Goal: Transaction & Acquisition: Purchase product/service

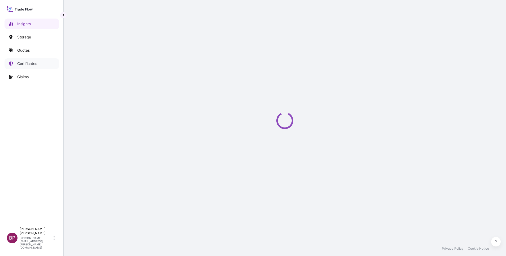
select select "2025"
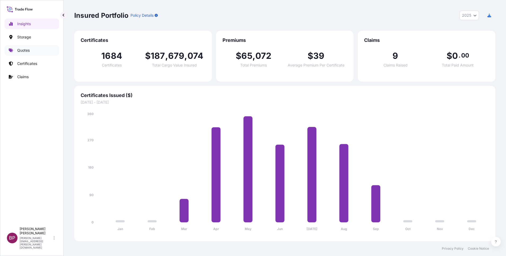
click at [23, 50] on p "Quotes" at bounding box center [23, 50] width 12 height 5
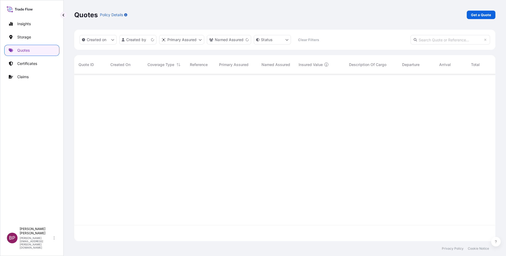
scroll to position [164, 415]
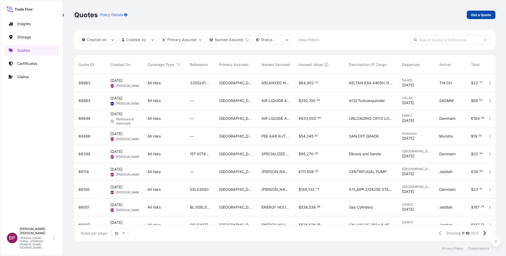
click at [485, 16] on p "Get a Quote" at bounding box center [481, 14] width 20 height 5
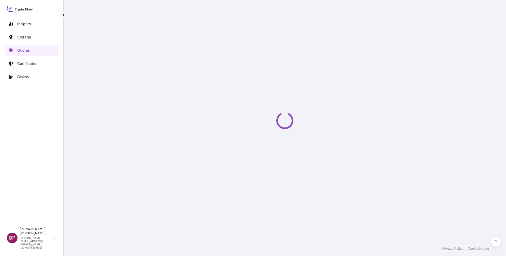
select select "Water"
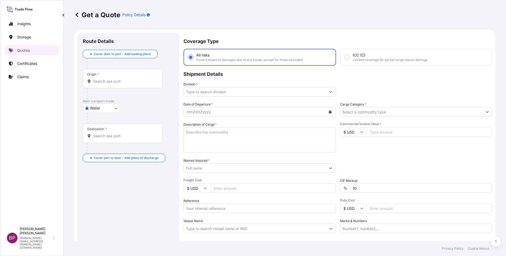
scroll to position [8, 0]
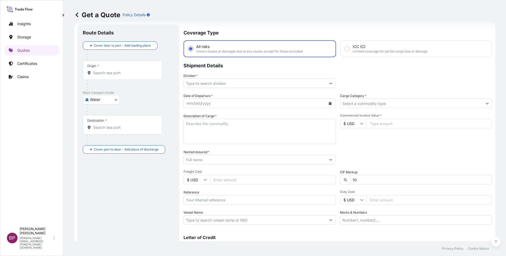
click at [241, 202] on input "Reference" at bounding box center [260, 200] width 152 height 10
paste input "SSLS3155"
type input "SSLS3155"
click at [244, 161] on input "Named Assured *" at bounding box center [255, 160] width 142 height 10
paste input "AL JOMAIH BEVERAGES CO LTD"
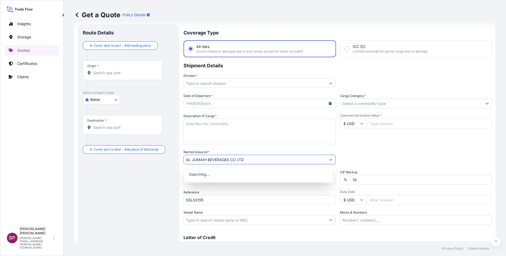
type input "AL JOMAIH BEVERAGES CO LTD"
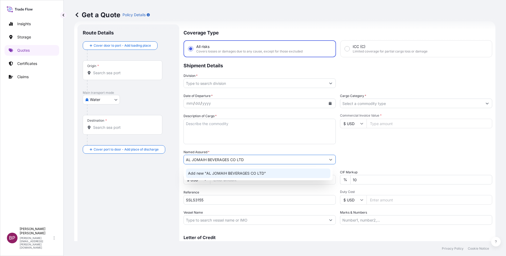
click at [242, 129] on textarea "Description of Cargo *" at bounding box center [260, 131] width 152 height 25
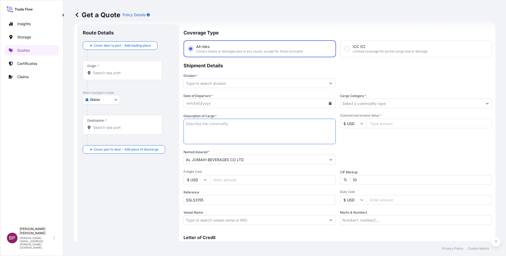
paste textarea "FILTER HEAD"
type textarea "FILTER HEAD"
click at [360, 124] on div "$ USD" at bounding box center [353, 124] width 27 height 10
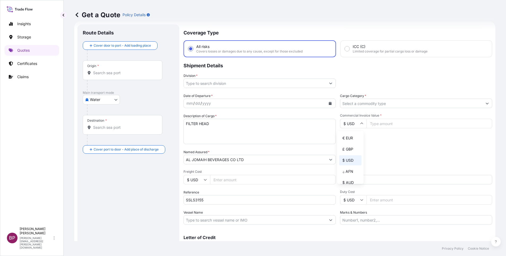
drag, startPoint x: 349, startPoint y: 141, endPoint x: 394, endPoint y: 128, distance: 46.7
click at [351, 141] on div "€ EUR" at bounding box center [350, 138] width 22 height 10
type input "€ EUR"
click at [389, 126] on input "Commercial Invoice Value *" at bounding box center [430, 124] width 126 height 10
paste input "24348.80"
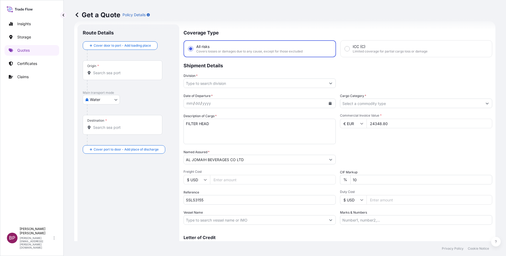
type input "24348.80"
click at [329, 104] on icon "Calendar" at bounding box center [330, 103] width 3 height 3
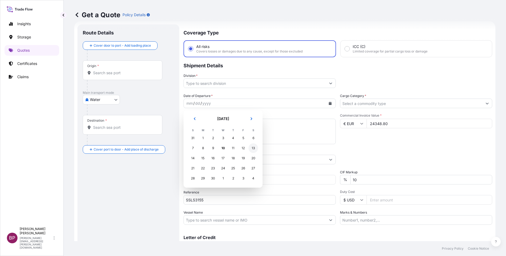
click at [252, 148] on div "13" at bounding box center [253, 148] width 10 height 10
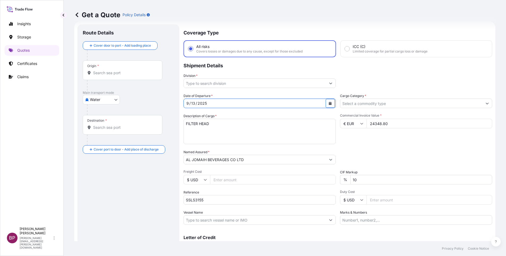
click at [230, 202] on input "SSLS3155" at bounding box center [260, 200] width 152 height 10
paste input "AWB: 065-42462626"
type input "SSLS3155 AWB: 065-42462626"
click at [111, 99] on body "Insights Storage Quotes Certificates Claims BP [PERSON_NAME] Kurian [EMAIL_ADDR…" at bounding box center [253, 128] width 506 height 256
click at [100, 115] on div "Air" at bounding box center [101, 114] width 33 height 10
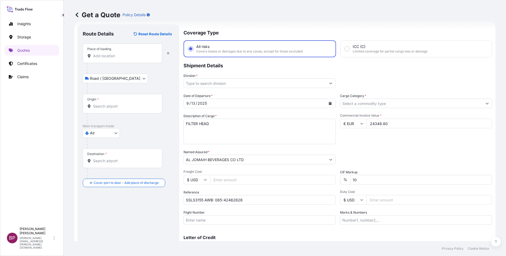
click at [122, 57] on input "Place of loading" at bounding box center [124, 55] width 63 height 5
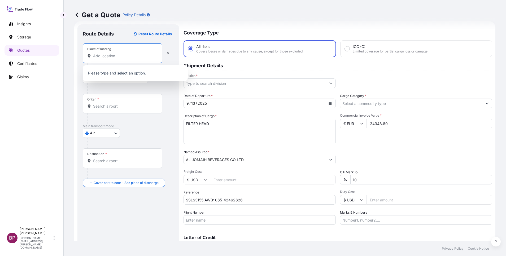
paste input "[GEOGRAPHIC_DATA]"
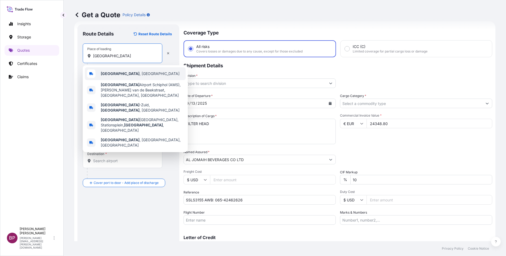
click at [129, 71] on div "[GEOGRAPHIC_DATA] , [GEOGRAPHIC_DATA]" at bounding box center [135, 73] width 101 height 13
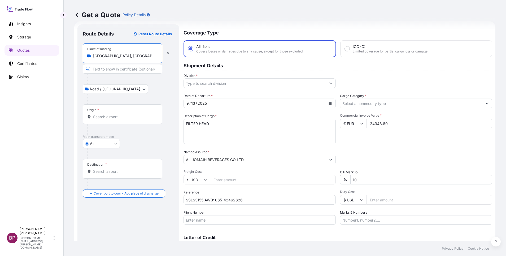
type input "[GEOGRAPHIC_DATA], [GEOGRAPHIC_DATA]"
click at [129, 119] on input "Origin *" at bounding box center [124, 116] width 63 height 5
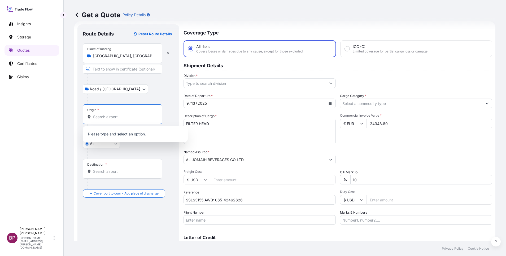
paste input "[GEOGRAPHIC_DATA]"
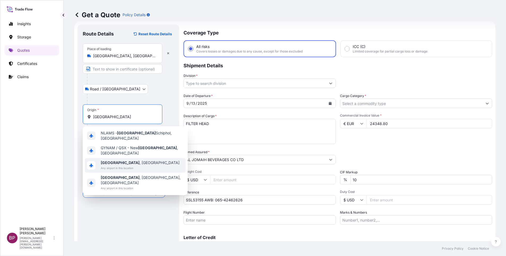
click at [129, 160] on span "[GEOGRAPHIC_DATA] , [GEOGRAPHIC_DATA]" at bounding box center [140, 162] width 79 height 5
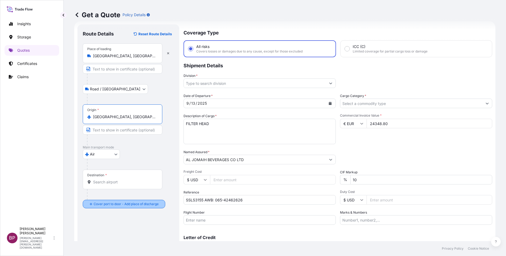
type input "[GEOGRAPHIC_DATA], [GEOGRAPHIC_DATA]"
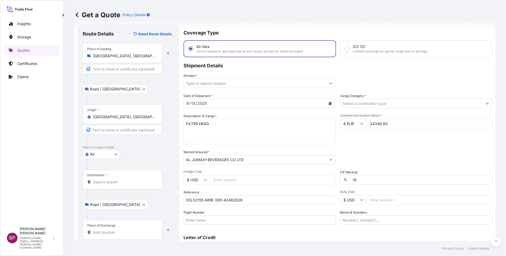
click at [112, 184] on input "Destination *" at bounding box center [124, 182] width 63 height 5
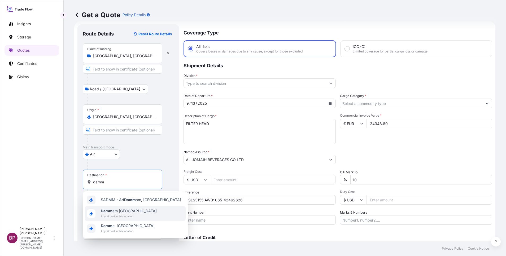
click at [126, 215] on span "Any airport in this location" at bounding box center [129, 216] width 56 height 5
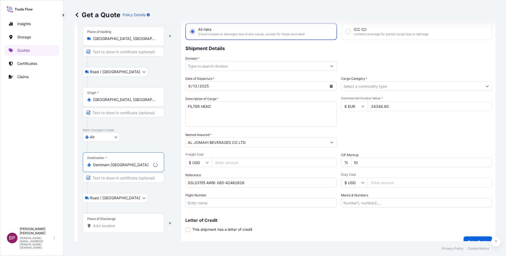
scroll to position [35, 0]
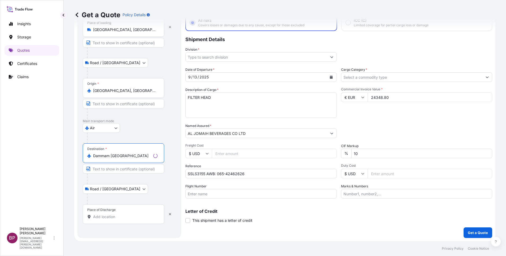
type input "Dammam [GEOGRAPHIC_DATA]"
click at [113, 220] on div "Place of Discharge" at bounding box center [123, 214] width 81 height 20
click at [113, 220] on input "Place of Discharge" at bounding box center [125, 216] width 64 height 5
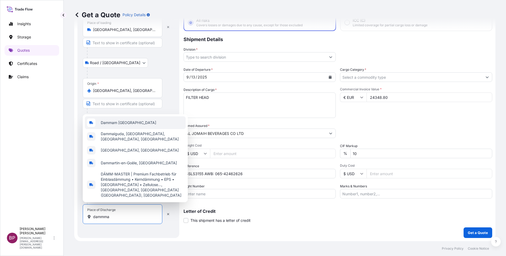
click at [132, 129] on div "Dammam [GEOGRAPHIC_DATA]" at bounding box center [135, 122] width 101 height 13
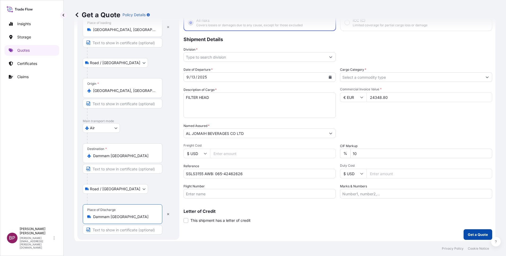
type input "Dammam [GEOGRAPHIC_DATA]"
click at [470, 235] on p "Get a Quote" at bounding box center [478, 234] width 20 height 5
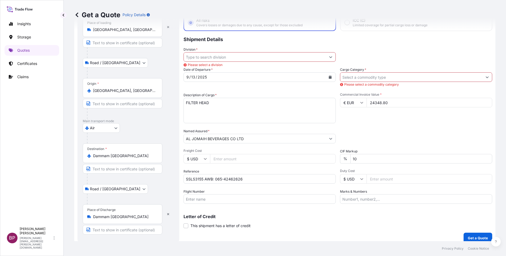
drag, startPoint x: 370, startPoint y: 158, endPoint x: 158, endPoint y: 159, distance: 211.9
click at [192, 160] on div "Date of Departure * [DATE] Cargo Category * Please select a commodity category …" at bounding box center [338, 135] width 309 height 137
click at [395, 77] on input "Cargo Category *" at bounding box center [411, 77] width 142 height 10
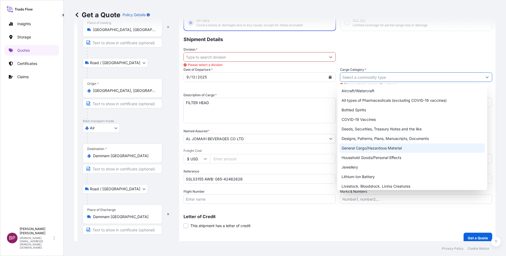
click at [372, 147] on div "General Cargo/Hazardous Material" at bounding box center [412, 148] width 146 height 10
type input "General Cargo/Hazardous Material"
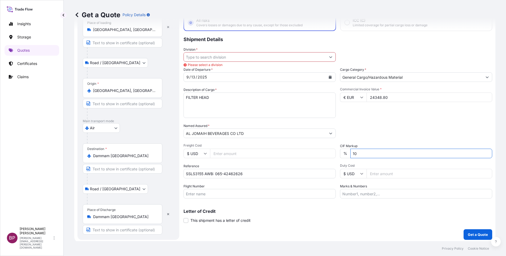
click at [369, 152] on input "10" at bounding box center [421, 154] width 142 height 10
type input "1"
type input "0"
click at [360, 126] on div "Packing Category Type to search a container mode Please select a primary mode o…" at bounding box center [416, 130] width 152 height 15
click at [326, 56] on button "Show suggestions" at bounding box center [331, 57] width 10 height 10
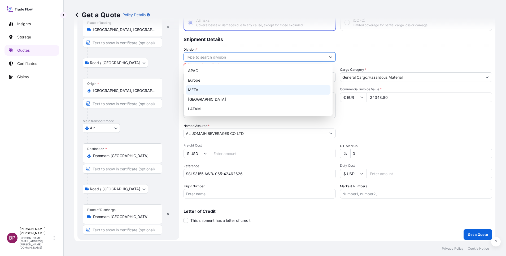
click at [202, 91] on div "META" at bounding box center [258, 90] width 145 height 10
type input "META"
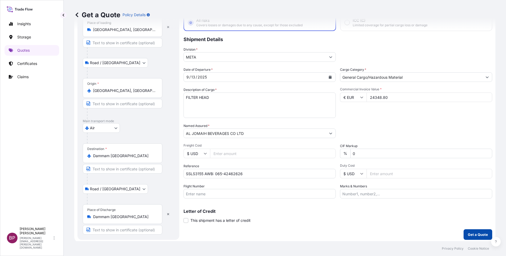
click at [468, 235] on p "Get a Quote" at bounding box center [478, 234] width 20 height 5
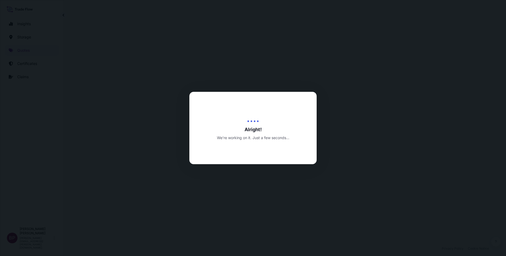
select select "Road / [GEOGRAPHIC_DATA]"
select select "Air"
select select "Road / [GEOGRAPHIC_DATA]"
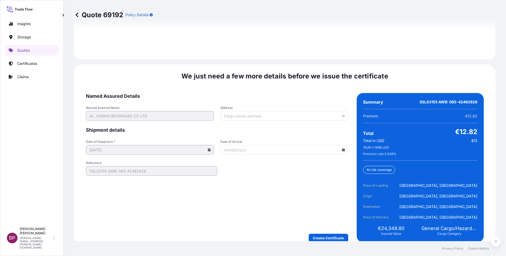
scroll to position [814, 0]
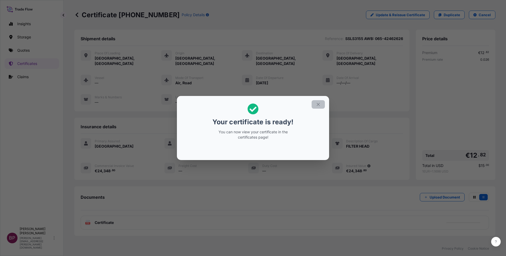
click at [318, 107] on button "button" at bounding box center [318, 104] width 13 height 8
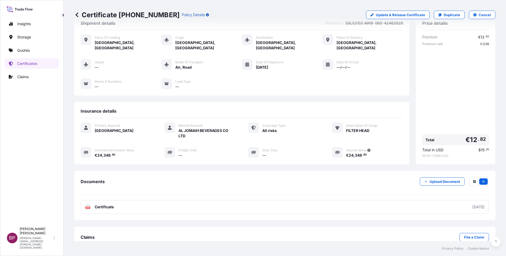
scroll to position [23, 0]
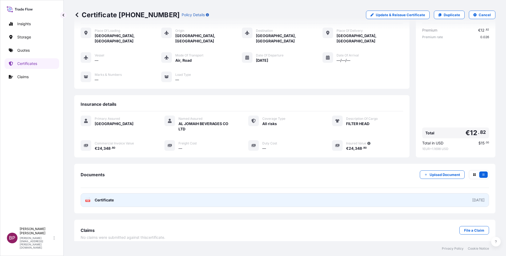
click at [106, 198] on span "Certificate" at bounding box center [104, 200] width 19 height 5
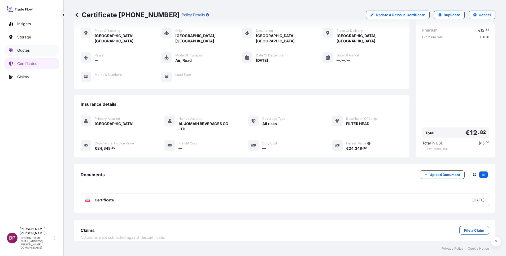
click at [24, 51] on p "Quotes" at bounding box center [23, 50] width 12 height 5
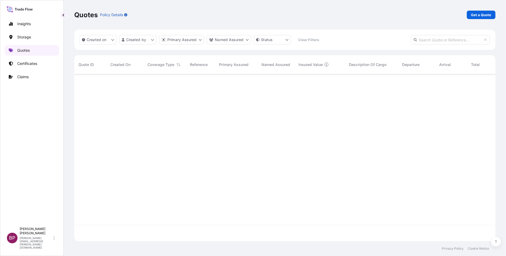
scroll to position [164, 415]
click at [486, 14] on p "Get a Quote" at bounding box center [481, 14] width 20 height 5
select select "Water"
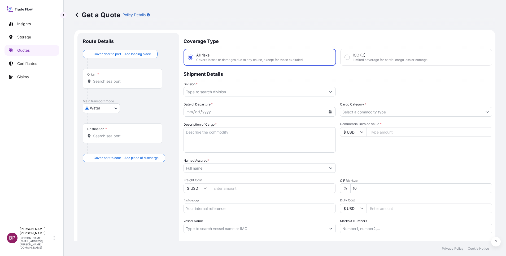
scroll to position [8, 0]
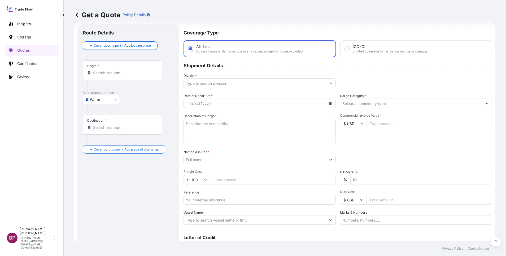
click at [360, 124] on icon at bounding box center [361, 124] width 3 height 2
drag, startPoint x: 344, startPoint y: 148, endPoint x: 368, endPoint y: 139, distance: 25.4
click at [345, 78] on div "﷼ SAR" at bounding box center [350, 73] width 22 height 10
type input "﷼ SAR"
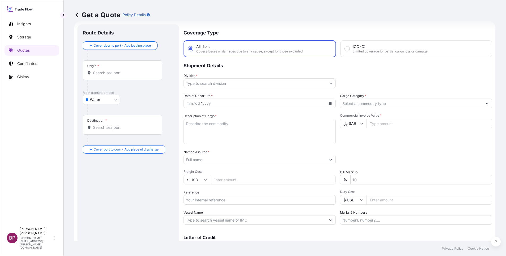
click at [385, 126] on input "Commercial Invoice Value *" at bounding box center [430, 124] width 126 height 10
paste input "4420"
type input "4420"
drag, startPoint x: 319, startPoint y: 180, endPoint x: 234, endPoint y: 166, distance: 85.7
click at [280, 173] on div "Date of Departure * mm / dd / yyyy Cargo Category * Description of Cargo * Comm…" at bounding box center [338, 159] width 309 height 132
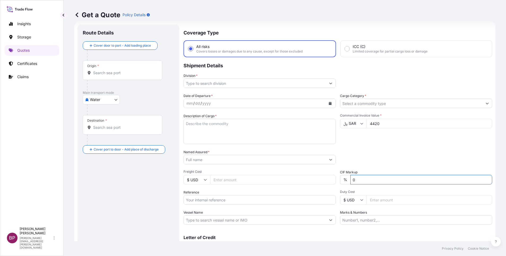
type input "0"
click at [222, 137] on textarea "Description of Cargo *" at bounding box center [260, 131] width 152 height 25
paste textarea "Jewelry"
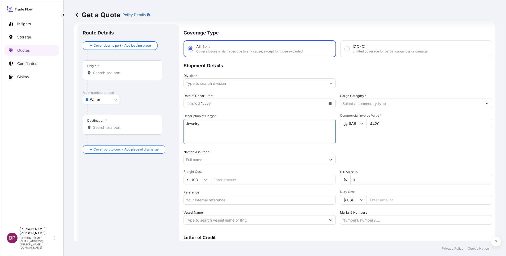
type textarea "Jewelry"
drag, startPoint x: 208, startPoint y: 202, endPoint x: 211, endPoint y: 200, distance: 3.4
click at [208, 202] on input "Reference" at bounding box center [260, 200] width 152 height 10
paste input "FR00113476 SSLS3163"
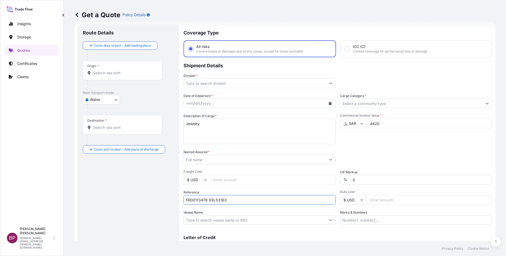
type input "FR00113476 SSLS3163"
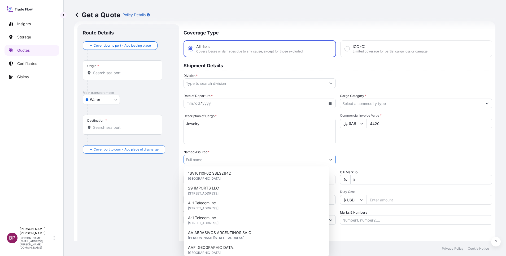
click at [223, 159] on input "Named Assured *" at bounding box center [255, 160] width 142 height 10
paste input "Tamkeen Franchises Trading Co."
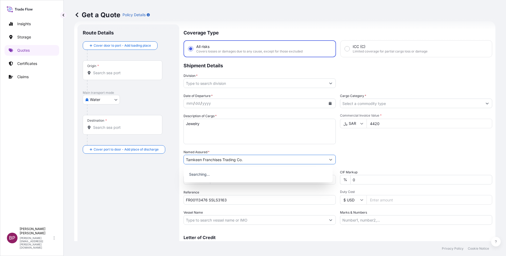
type input "Tamkeen Franchises Trading Co."
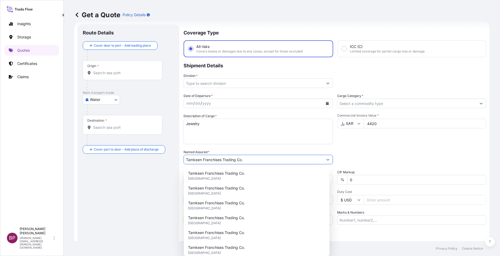
click at [323, 104] on button "Calendar" at bounding box center [327, 103] width 8 height 8
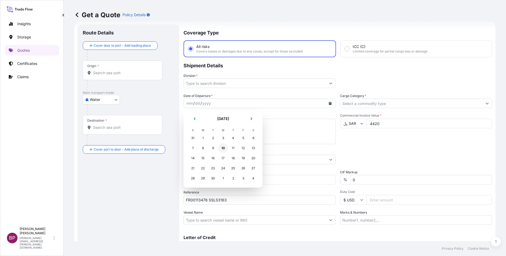
click at [222, 147] on div "10" at bounding box center [223, 148] width 10 height 10
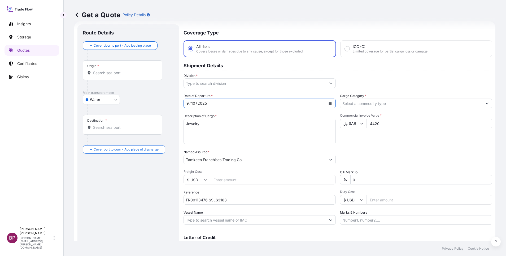
click at [417, 102] on input "Cargo Category *" at bounding box center [411, 104] width 142 height 10
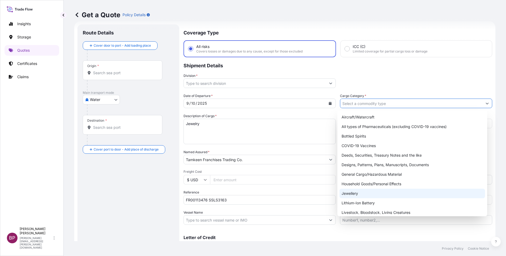
click at [360, 193] on div "Jewellery" at bounding box center [412, 194] width 146 height 10
type input "Jewellery"
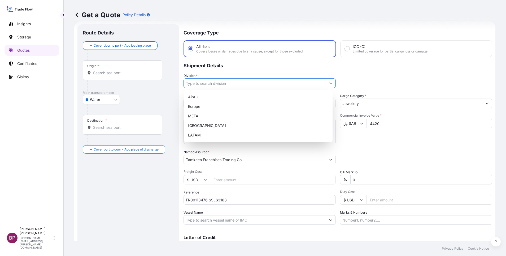
click at [329, 82] on icon "Show suggestions" at bounding box center [330, 83] width 3 height 3
click at [204, 117] on div "META" at bounding box center [258, 116] width 145 height 10
type input "META"
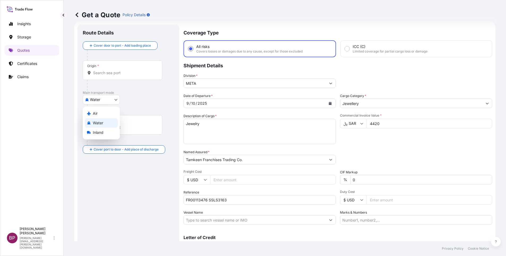
click at [105, 100] on body "5 options available. 5 options available. Insights Storage Quotes Certificates …" at bounding box center [253, 128] width 506 height 256
click at [102, 112] on div "Air" at bounding box center [101, 114] width 33 height 10
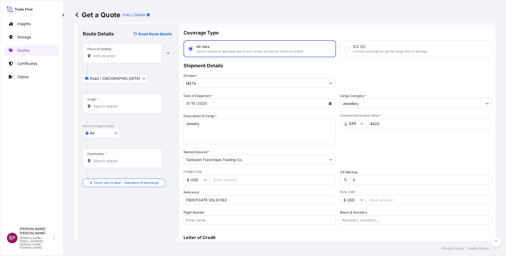
click at [118, 56] on input "Place of loading" at bounding box center [124, 55] width 63 height 5
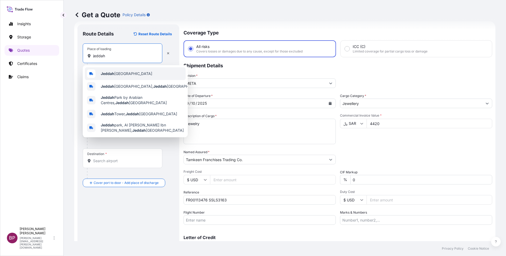
click at [113, 75] on b "Jeddah" at bounding box center [108, 73] width 14 height 5
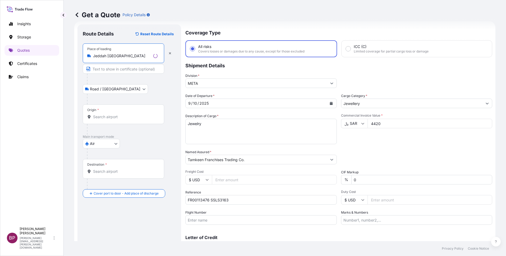
type input "Jeddah [GEOGRAPHIC_DATA]"
click at [111, 119] on div "Origin *" at bounding box center [123, 114] width 81 height 20
click at [111, 119] on input "Origin *" at bounding box center [125, 116] width 64 height 5
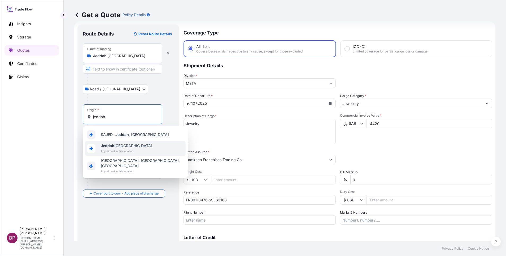
click at [126, 147] on span "Jeddah [GEOGRAPHIC_DATA]" at bounding box center [126, 145] width 51 height 5
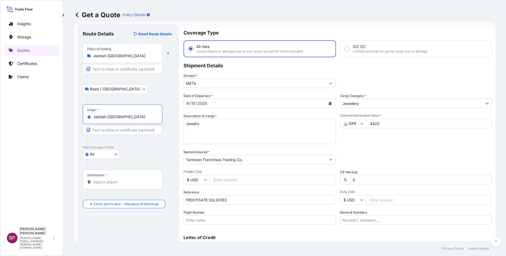
type input "Jeddah [GEOGRAPHIC_DATA]"
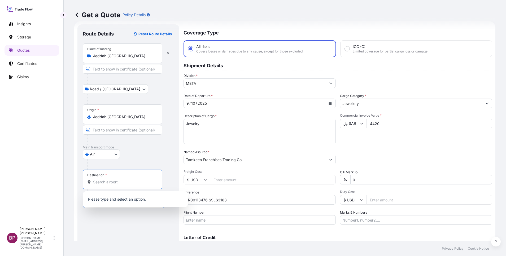
click at [116, 184] on input "Destination *" at bounding box center [124, 182] width 63 height 5
paste input "[GEOGRAPHIC_DATA]"
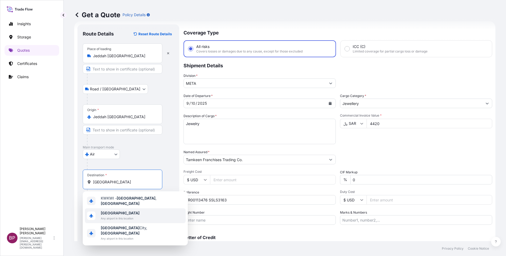
click at [115, 212] on span "[GEOGRAPHIC_DATA]" at bounding box center [120, 213] width 39 height 5
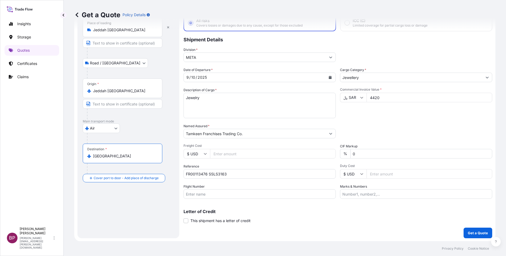
scroll to position [35, 0]
type input "[GEOGRAPHIC_DATA]"
click at [129, 177] on div "Place of loading [GEOGRAPHIC_DATA] / [GEOGRAPHIC_DATA] / Inland Origin * [GEOGR…" at bounding box center [128, 99] width 91 height 165
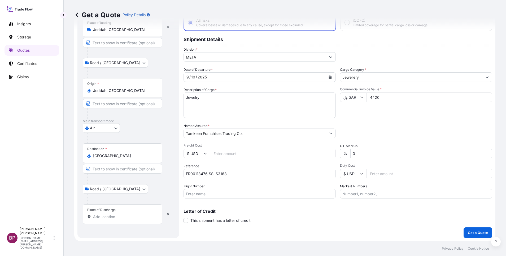
click at [113, 216] on input "Place of Discharge" at bounding box center [124, 216] width 63 height 5
paste input "[GEOGRAPHIC_DATA]"
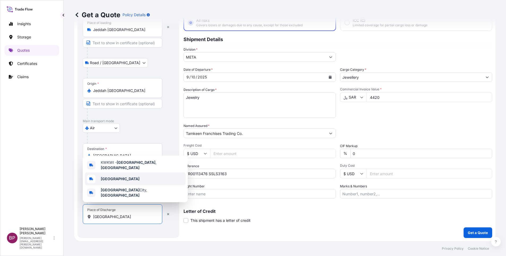
click at [112, 181] on b "[GEOGRAPHIC_DATA]" at bounding box center [120, 179] width 39 height 5
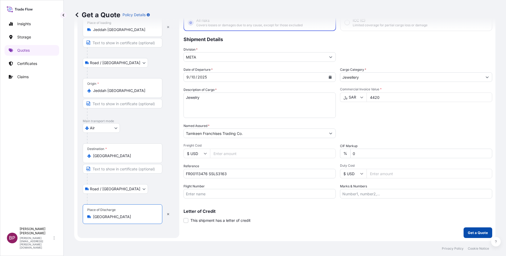
type input "[GEOGRAPHIC_DATA]"
click at [477, 234] on p "Get a Quote" at bounding box center [478, 232] width 20 height 5
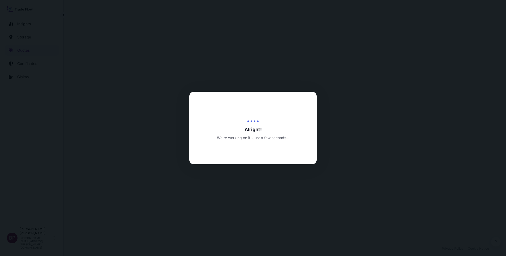
select select "Road / [GEOGRAPHIC_DATA]"
select select "Air"
select select "Road / [GEOGRAPHIC_DATA]"
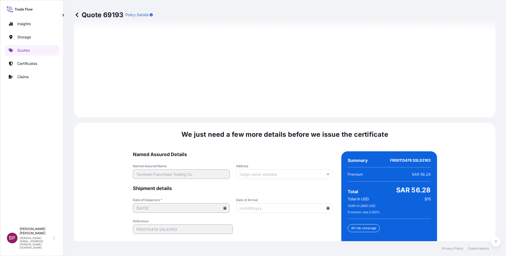
scroll to position [814, 0]
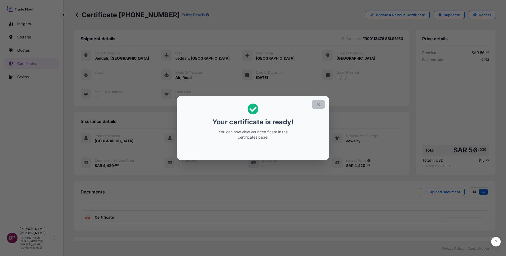
click at [319, 104] on icon "button" at bounding box center [318, 104] width 5 height 5
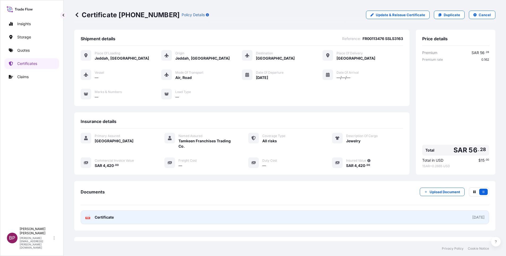
click at [109, 219] on span "Certificate" at bounding box center [104, 217] width 19 height 5
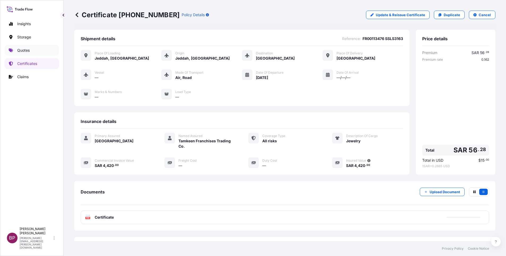
click at [29, 52] on p "Quotes" at bounding box center [23, 50] width 12 height 5
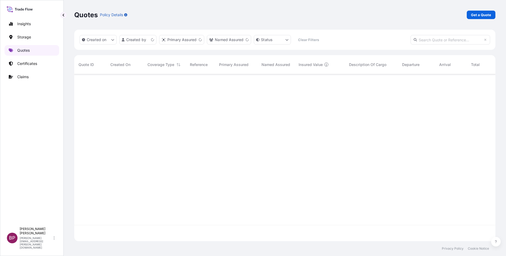
scroll to position [164, 415]
click at [482, 14] on p "Get a Quote" at bounding box center [481, 14] width 20 height 5
select select "Water"
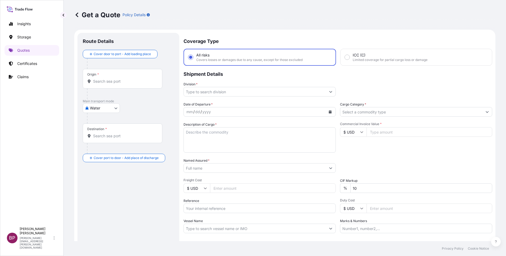
scroll to position [8, 0]
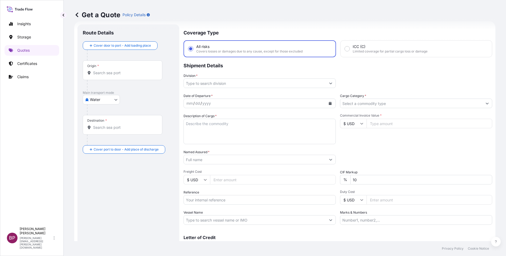
click at [392, 103] on input "Cargo Category *" at bounding box center [411, 104] width 142 height 10
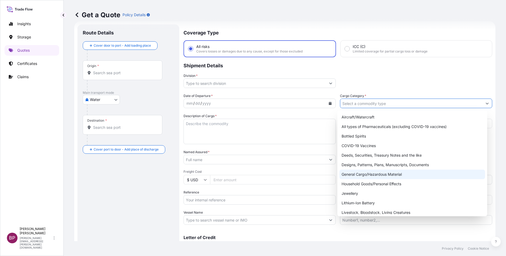
click at [362, 174] on div "General Cargo/Hazardous Material" at bounding box center [412, 175] width 146 height 10
type input "General Cargo/Hazardous Material"
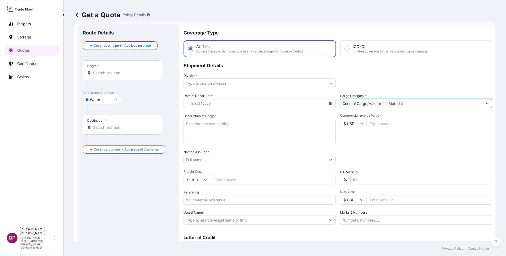
click at [329, 82] on icon "Show suggestions" at bounding box center [330, 83] width 3 height 3
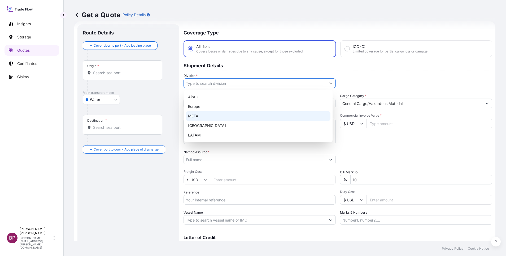
click at [225, 118] on div "META" at bounding box center [258, 116] width 145 height 10
type input "META"
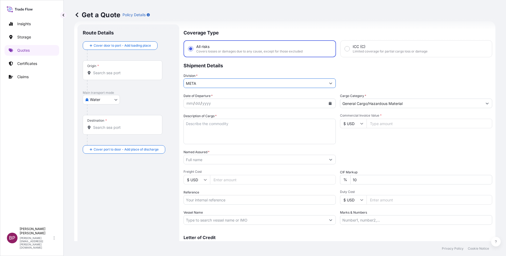
click at [230, 129] on textarea "Description of Cargo *" at bounding box center [260, 131] width 152 height 25
paste textarea "TROLLEYS, HS CODE 871680"
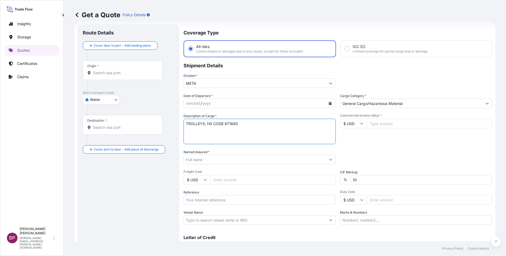
type textarea "TROLLEYS, HS CODE 871680"
click at [354, 124] on input "$ USD" at bounding box center [353, 124] width 27 height 10
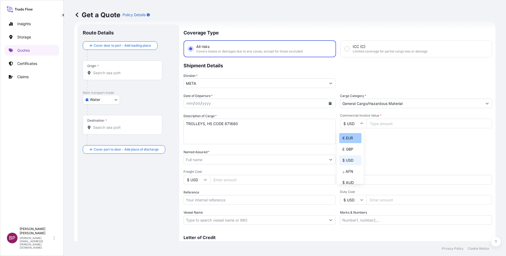
click at [350, 140] on div "€ EUR" at bounding box center [350, 138] width 22 height 10
type input "€ EUR"
click at [373, 126] on input "Commercial Invoice Value *" at bounding box center [430, 124] width 126 height 10
paste input "104922.35"
type input "104922.35"
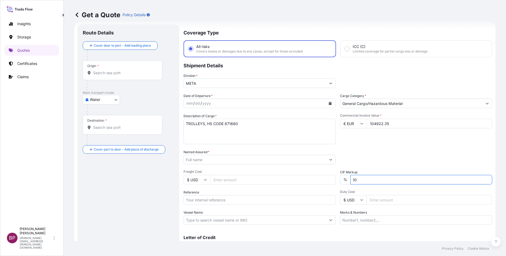
drag, startPoint x: 361, startPoint y: 183, endPoint x: 310, endPoint y: 176, distance: 51.8
click at [322, 178] on div "Date of Departure * mm / dd / yyyy Cargo Category * General Cargo/Hazardous Mat…" at bounding box center [338, 159] width 309 height 132
type input "0"
click at [229, 159] on input "Named Assured *" at bounding box center [253, 160] width 139 height 10
paste input "HOSPITALITY CENTER TRADING COMPANY"
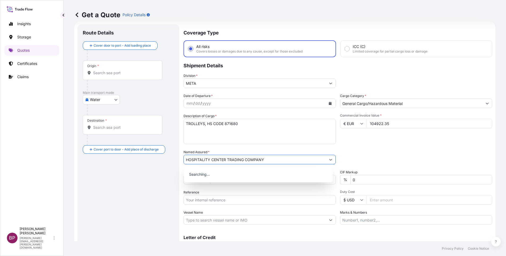
type input "HOSPITALITY CENTER TRADING COMPANY"
click at [329, 103] on icon "Calendar" at bounding box center [330, 103] width 3 height 3
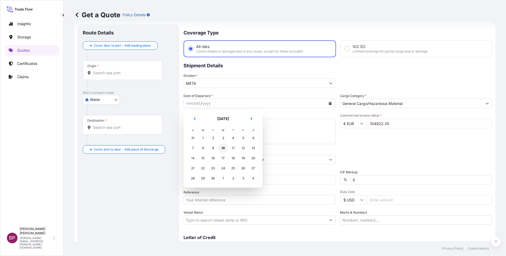
click at [222, 147] on div "10" at bounding box center [223, 148] width 10 height 10
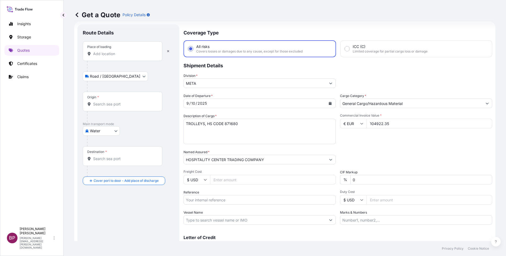
click at [114, 58] on div "Place of loading" at bounding box center [123, 51] width 80 height 20
click at [114, 56] on input "Place of loading" at bounding box center [124, 53] width 63 height 5
paste input "[GEOGRAPHIC_DATA]"
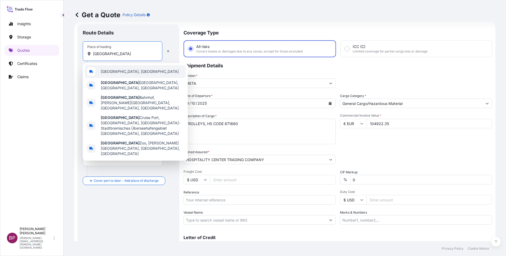
click at [116, 75] on div "[GEOGRAPHIC_DATA], [GEOGRAPHIC_DATA]" at bounding box center [135, 71] width 101 height 13
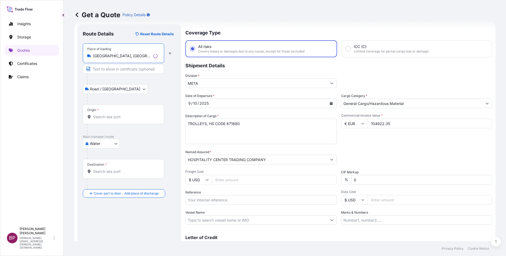
type input "[GEOGRAPHIC_DATA], [GEOGRAPHIC_DATA]"
click at [117, 118] on input "Origin *" at bounding box center [125, 116] width 64 height 5
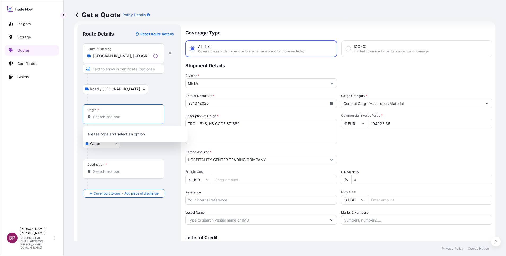
paste input "[GEOGRAPHIC_DATA]"
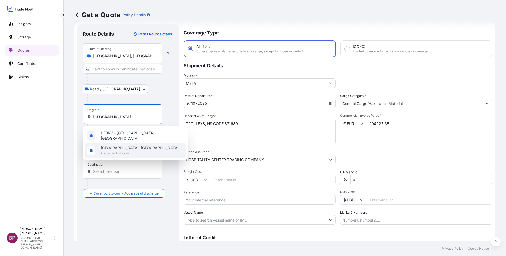
click at [125, 147] on span "[GEOGRAPHIC_DATA], [GEOGRAPHIC_DATA]" at bounding box center [140, 147] width 78 height 5
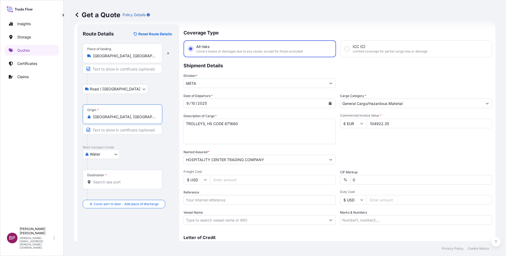
type input "[GEOGRAPHIC_DATA], [GEOGRAPHIC_DATA]"
click at [118, 181] on input "Destination *" at bounding box center [124, 182] width 63 height 5
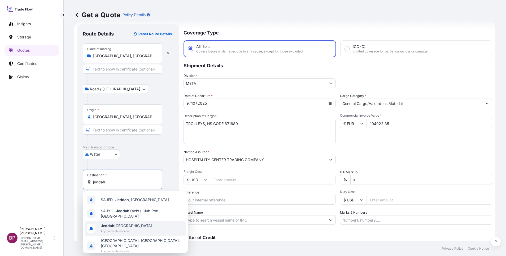
click at [116, 230] on span "Any port in this location" at bounding box center [126, 231] width 51 height 5
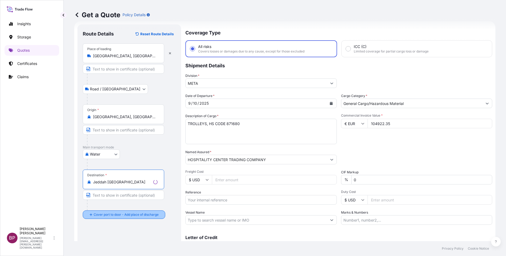
type input "Jeddah [GEOGRAPHIC_DATA]"
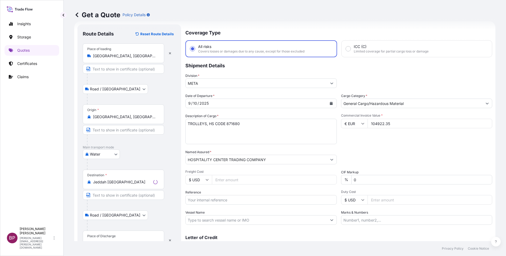
scroll to position [35, 0]
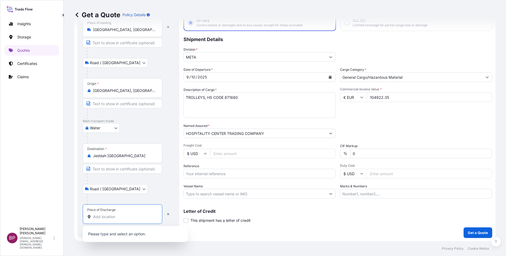
click at [113, 219] on input "Place of Discharge" at bounding box center [124, 216] width 63 height 5
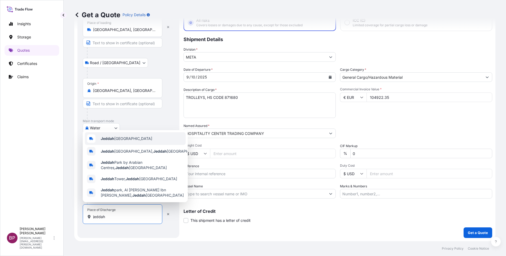
click at [126, 138] on span "Jeddah [GEOGRAPHIC_DATA]" at bounding box center [126, 138] width 51 height 5
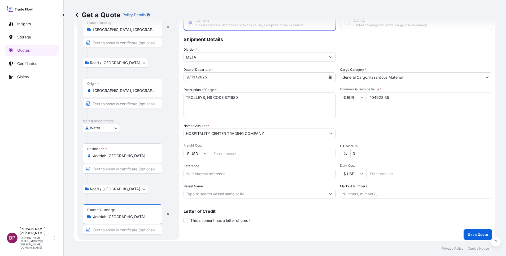
type input "Jeddah [GEOGRAPHIC_DATA]"
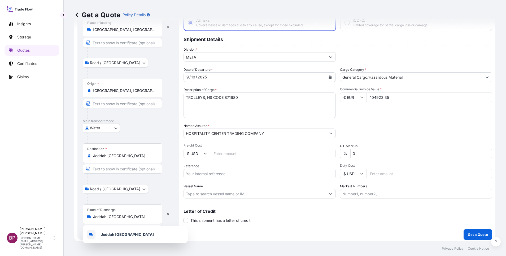
click at [307, 224] on div "Coverage Type All risks Covers losses or damages due to any cause, except for t…" at bounding box center [338, 119] width 309 height 242
click at [137, 218] on input "Jeddah [GEOGRAPHIC_DATA]" at bounding box center [124, 216] width 63 height 5
click at [123, 233] on b "Jeddah [GEOGRAPHIC_DATA]" at bounding box center [127, 234] width 53 height 5
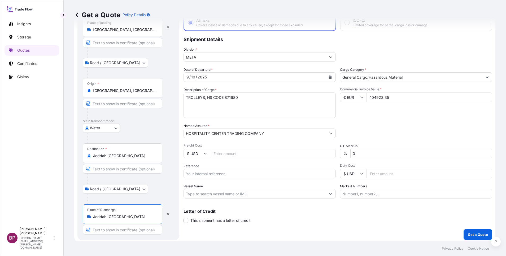
click at [337, 224] on div "Coverage Type All risks Covers losses or damages due to any cause, except for t…" at bounding box center [338, 119] width 309 height 242
click at [478, 236] on p "Get a Quote" at bounding box center [478, 234] width 20 height 5
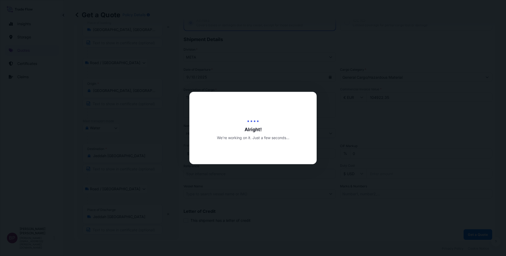
select select "Road / [GEOGRAPHIC_DATA]"
select select "Water"
select select "Road / [GEOGRAPHIC_DATA]"
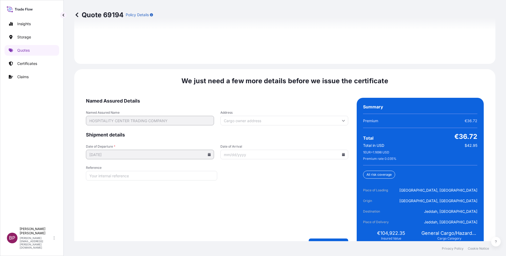
scroll to position [814, 0]
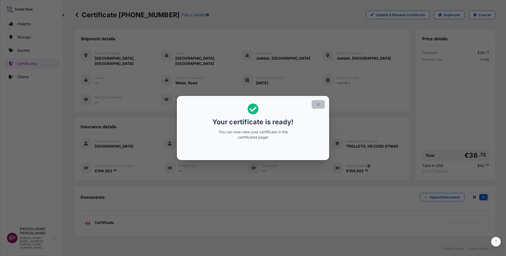
click at [320, 106] on icon "button" at bounding box center [318, 104] width 5 height 5
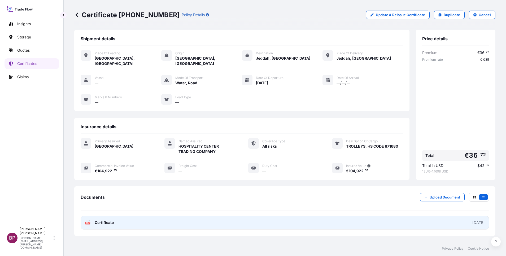
click at [111, 220] on span "Certificate" at bounding box center [104, 222] width 19 height 5
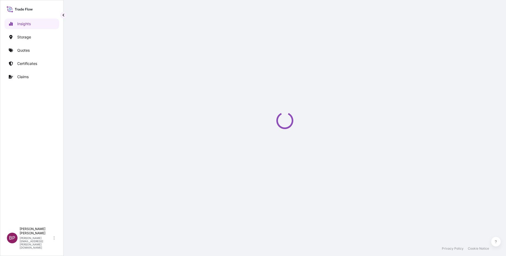
select select "2025"
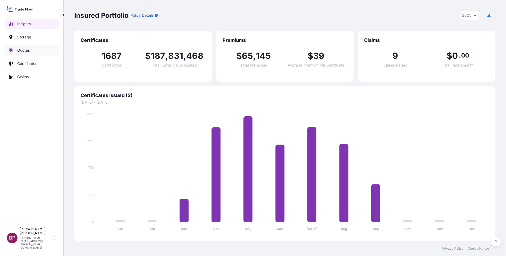
click at [24, 49] on p "Quotes" at bounding box center [23, 50] width 12 height 5
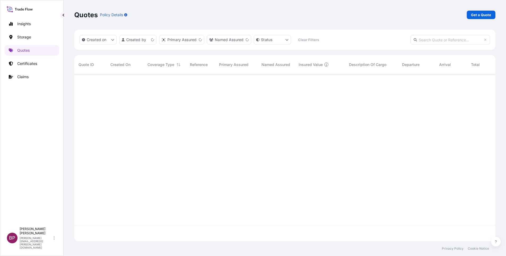
scroll to position [164, 415]
click at [482, 16] on p "Get a Quote" at bounding box center [481, 14] width 20 height 5
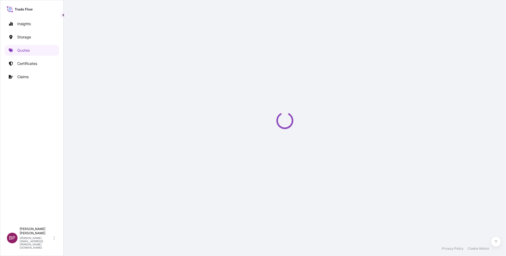
select select "Water"
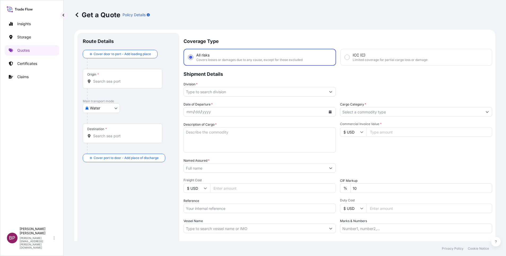
scroll to position [8, 0]
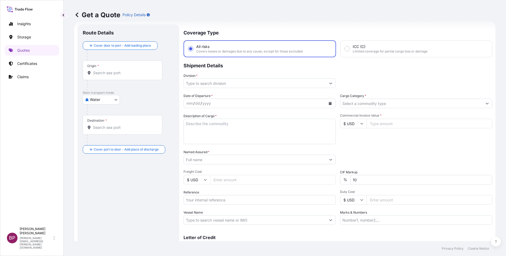
click at [397, 123] on input "Commercial Invoice Value *" at bounding box center [430, 124] width 126 height 10
paste input "13647.72"
type input "13647.72"
click at [486, 104] on icon "Show suggestions" at bounding box center [487, 103] width 3 height 3
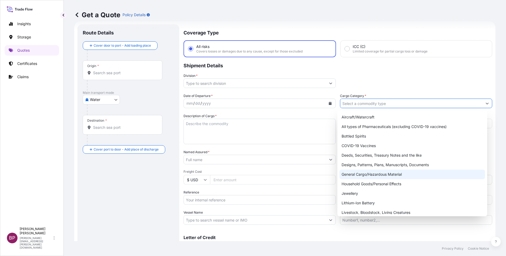
click at [385, 173] on div "General Cargo/Hazardous Material" at bounding box center [412, 175] width 146 height 10
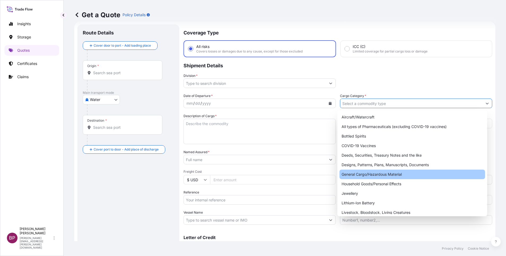
type input "General Cargo/Hazardous Material"
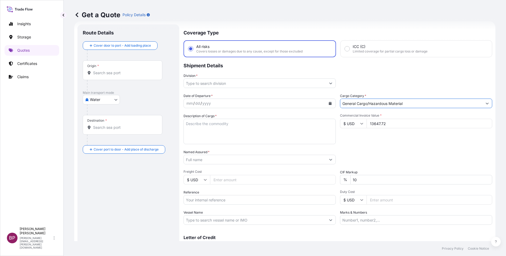
click at [329, 84] on icon "Show suggestions" at bounding box center [330, 83] width 3 height 3
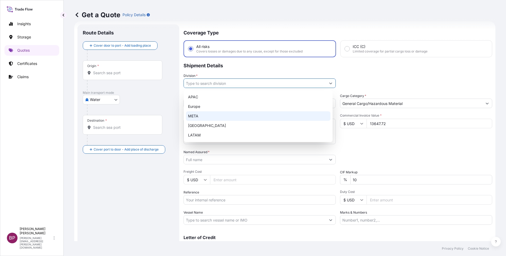
click at [251, 115] on div "META" at bounding box center [258, 116] width 145 height 10
type input "META"
click at [399, 154] on div "Packing Category Type to search a container mode Please select a primary mode o…" at bounding box center [416, 157] width 152 height 15
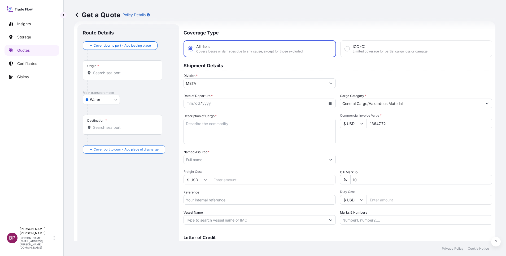
click at [237, 135] on textarea "Description of Cargo *" at bounding box center [260, 131] width 152 height 25
paste textarea "15.0KVA SPN INV S3 BATTKIT"
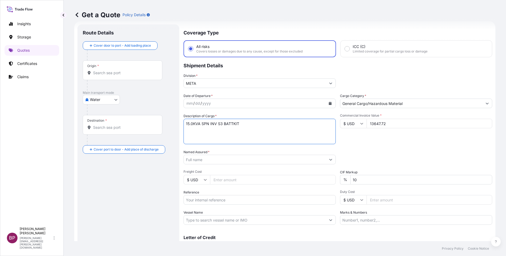
type textarea "15.0KVA SPN INV S3 BATTKIT"
click at [237, 200] on input "Reference" at bounding box center [260, 200] width 152 height 10
paste input "SSLS3157"
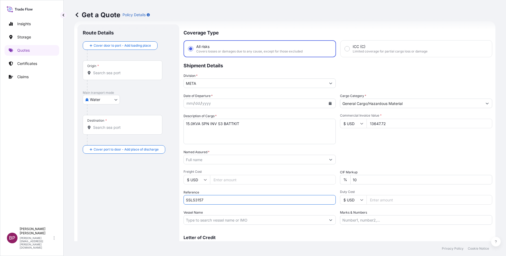
type input "SSLS3157"
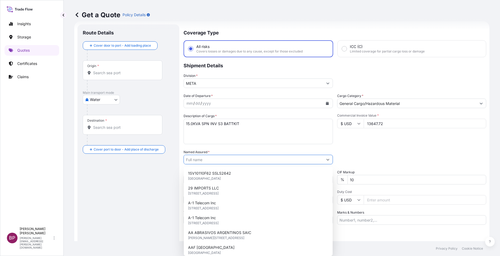
click at [226, 158] on input "Named Assured *" at bounding box center [253, 160] width 139 height 10
paste input "SITE TECHNOLOGOY CO"
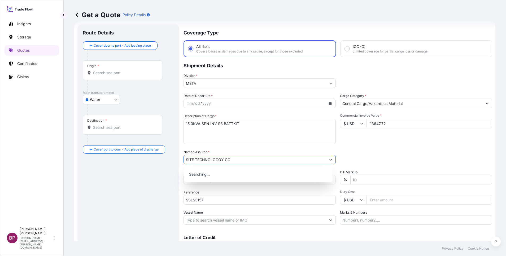
type input "SITE TECHNOLOGOY CO"
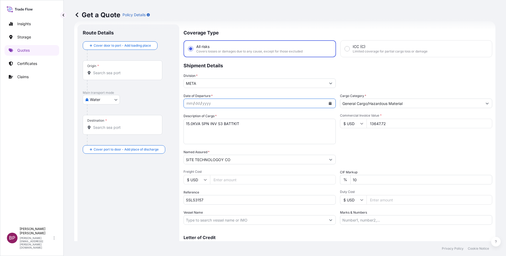
click at [329, 105] on icon "Calendar" at bounding box center [330, 103] width 3 height 3
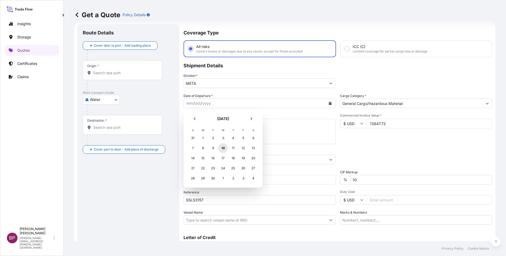
click at [224, 148] on div "10" at bounding box center [223, 148] width 10 height 10
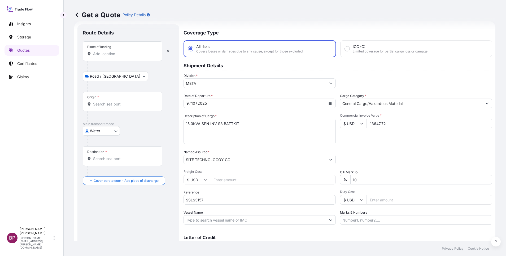
click at [110, 58] on div "Place of loading" at bounding box center [123, 51] width 80 height 20
click at [110, 56] on input "Place of loading" at bounding box center [124, 53] width 63 height 5
paste input "LONDON GATEWAY"
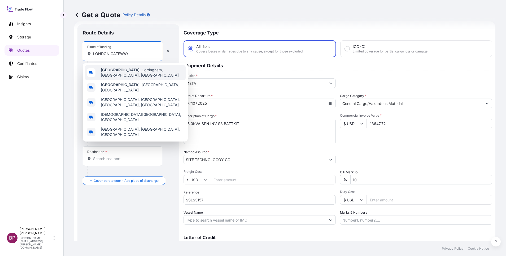
click at [129, 77] on span "London Gateway , Corringham, Stanford-le-Hope, UK" at bounding box center [142, 72] width 83 height 11
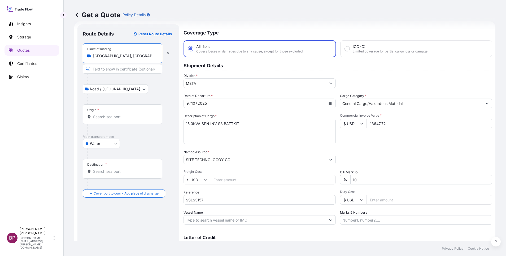
type input "London Gateway, Corringham, Stanford-le-Hope, UK"
click at [114, 113] on div "Origin *" at bounding box center [123, 114] width 80 height 20
click at [114, 114] on input "Origin *" at bounding box center [124, 116] width 63 height 5
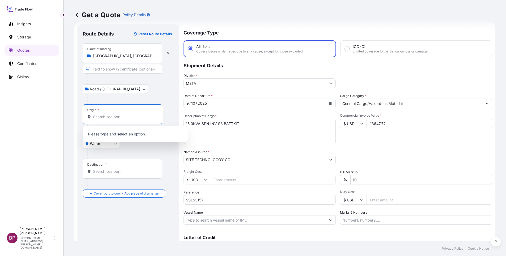
paste input "LONDON GATEWAY"
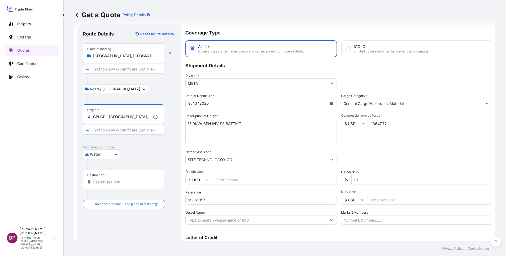
type input "GBLGP - London Gateway Port, United Kingdom"
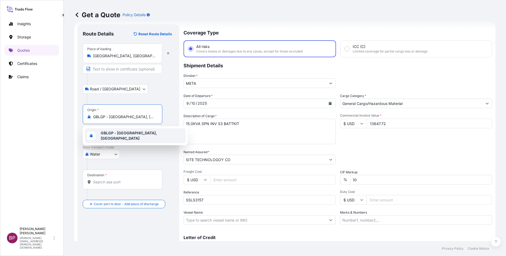
click at [120, 136] on span "GBLGP - London Gateway Port, United Kingdom" at bounding box center [142, 135] width 83 height 11
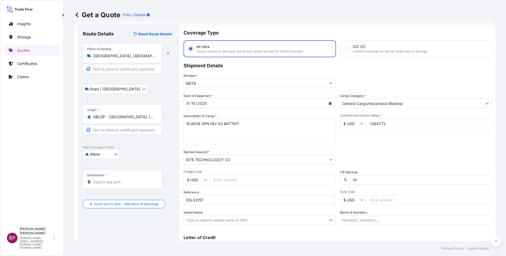
click at [142, 151] on div "Water Air Water Inland" at bounding box center [128, 155] width 91 height 10
click at [141, 186] on div "Destination *" at bounding box center [123, 180] width 80 height 20
click at [141, 185] on input "Destination *" at bounding box center [124, 182] width 63 height 5
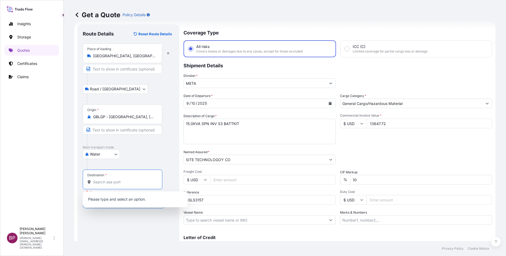
click at [141, 180] on input "Destination * Please select a destination" at bounding box center [124, 182] width 63 height 5
paste input "RIYADH"
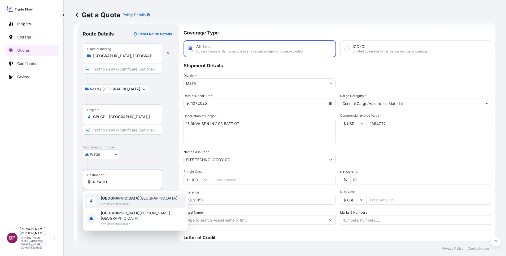
click at [126, 195] on div "Riyadh Saudi Arabia Any port in this location" at bounding box center [135, 201] width 101 height 15
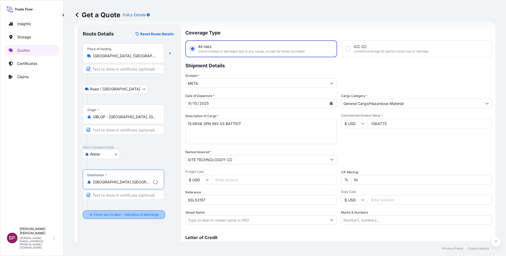
type input "Riyadh Saudi Arabia"
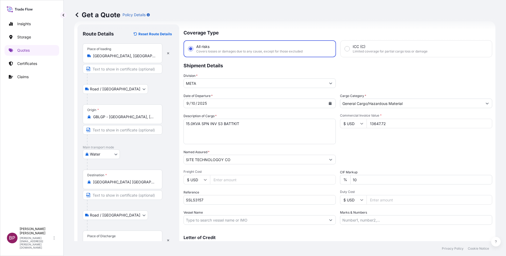
click at [117, 237] on div "Place of Discharge" at bounding box center [123, 241] width 80 height 20
click at [117, 241] on input "Place of Discharge" at bounding box center [124, 243] width 63 height 5
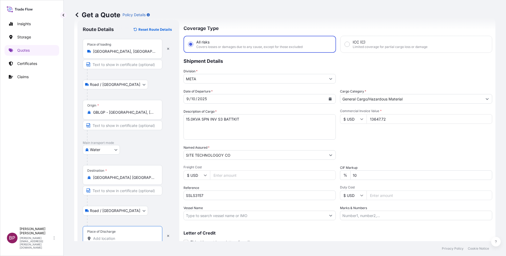
paste input "RIYADH"
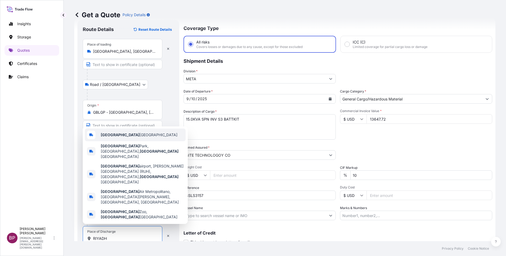
click at [130, 138] on span "Riyadh Saudi Arabia" at bounding box center [139, 134] width 77 height 5
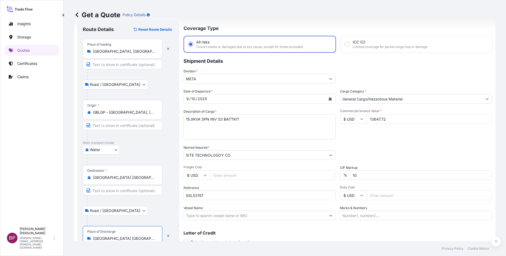
scroll to position [37, 0]
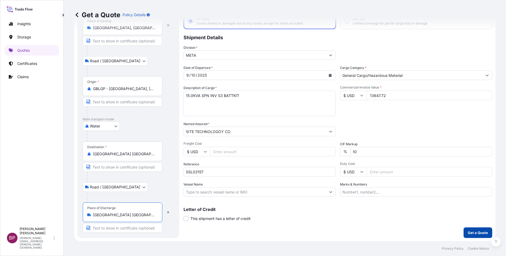
type input "Riyadh Saudi Arabia"
click at [479, 231] on p "Get a Quote" at bounding box center [478, 232] width 20 height 5
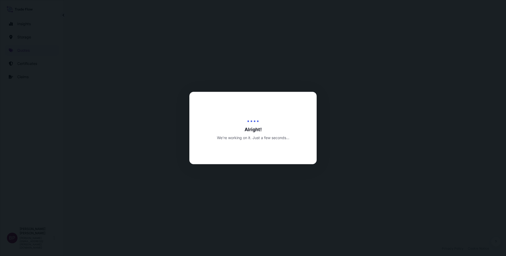
select select "Road / [GEOGRAPHIC_DATA]"
select select "Water"
select select "Road / [GEOGRAPHIC_DATA]"
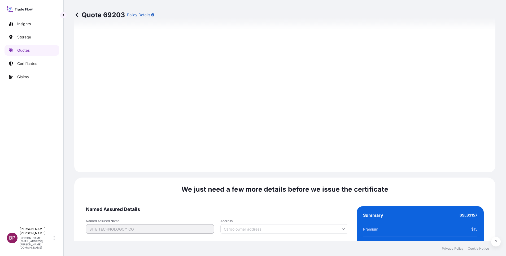
scroll to position [786, 0]
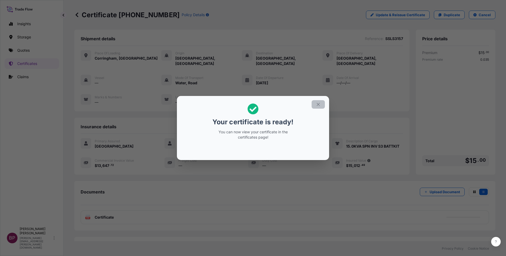
click at [319, 107] on icon "button" at bounding box center [318, 104] width 5 height 5
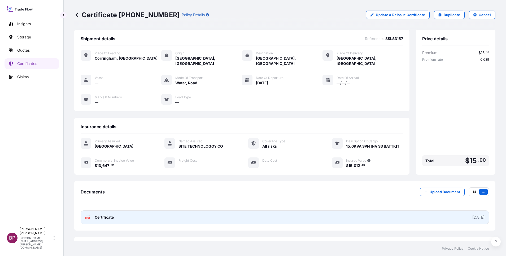
click at [111, 218] on span "Certificate" at bounding box center [104, 217] width 19 height 5
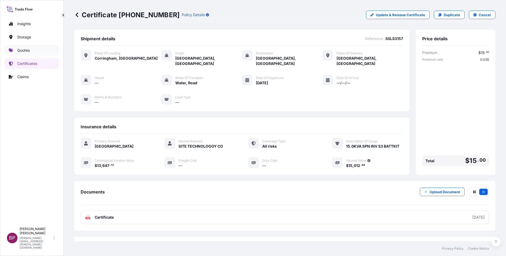
click at [27, 50] on p "Quotes" at bounding box center [23, 50] width 12 height 5
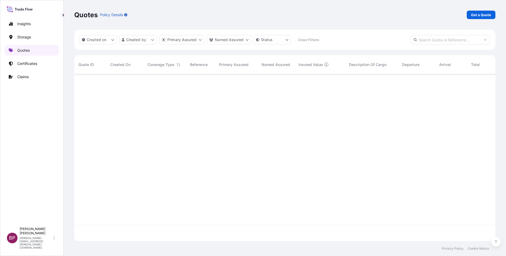
scroll to position [164, 415]
click at [487, 15] on p "Get a Quote" at bounding box center [481, 14] width 20 height 5
select select "Water"
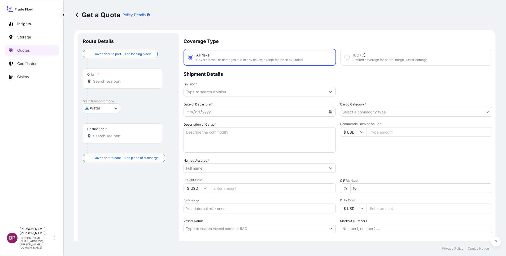
scroll to position [8, 0]
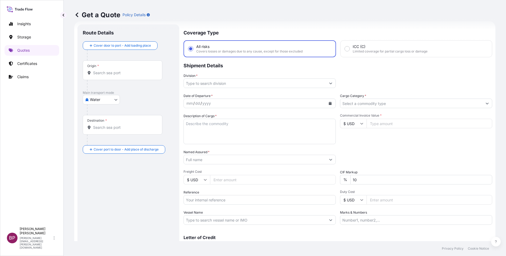
click at [389, 106] on input "Cargo Category *" at bounding box center [411, 104] width 142 height 10
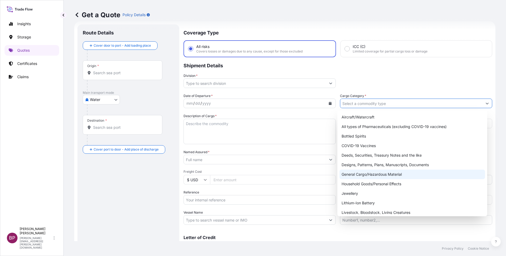
click at [361, 171] on div "General Cargo/Hazardous Material" at bounding box center [412, 175] width 146 height 10
type input "General Cargo/Hazardous Material"
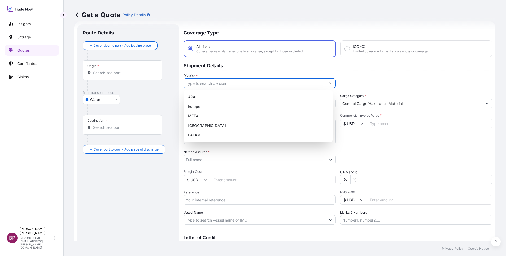
click at [329, 83] on button "Show suggestions" at bounding box center [331, 83] width 10 height 10
click at [238, 117] on div "META" at bounding box center [258, 116] width 145 height 10
type input "META"
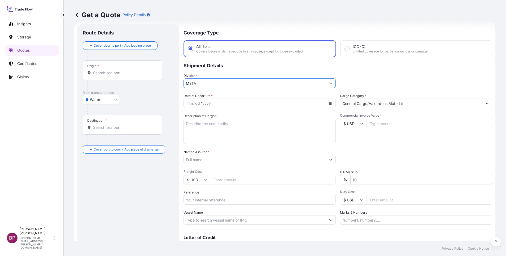
click at [380, 124] on input "Commercial Invoice Value *" at bounding box center [430, 124] width 126 height 10
paste input "72801.9"
type input "72801.9"
drag, startPoint x: 360, startPoint y: 180, endPoint x: 259, endPoint y: 181, distance: 101.0
click at [252, 178] on div "Date of Departure * mm / dd / yyyy Cargo Category * General Cargo/Hazardous Mat…" at bounding box center [338, 159] width 309 height 132
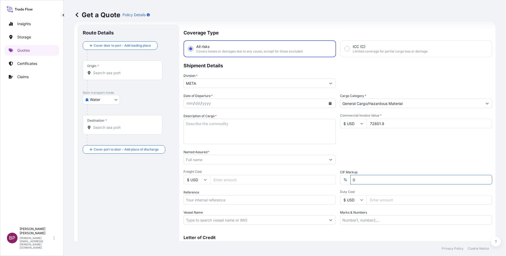
type input "0"
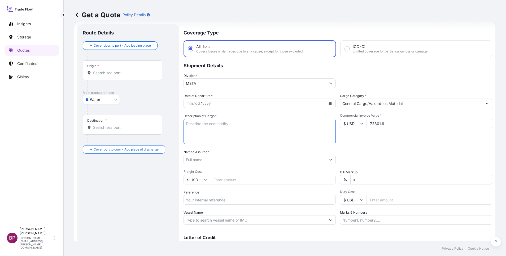
drag, startPoint x: 225, startPoint y: 136, endPoint x: 241, endPoint y: 139, distance: 16.9
click at [225, 136] on textarea "Description of Cargo *" at bounding box center [260, 131] width 152 height 25
paste textarea "CLEAR GLASS BANQUE AL BARAKA D' ALGERIE ALGERIA ON BEHALF OF : SARL SABA GLASS …"
click at [262, 131] on textarea "CLEAR GLASS BANQUE AL BARAKA D' ALGERIE ALGERIA ON BEHALF OF : SARL SABA GLASS …" at bounding box center [260, 131] width 152 height 25
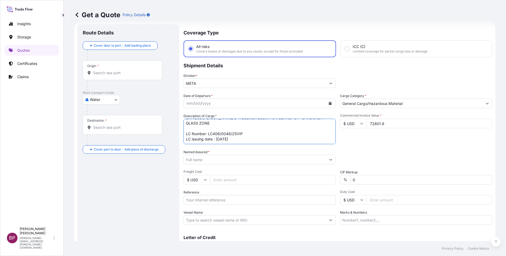
click at [235, 123] on textarea "CLEAR GLASS BANQUE AL BARAKA D' ALGERIE ALGERIA ON BEHALF OF : SARL SABA GLASS …" at bounding box center [260, 131] width 152 height 25
type textarea "CLEAR GLASS BANQUE AL BARAKA D' ALGERIE ALGERIA ON BEHALF OF : SARL SABA GLASS …"
click at [382, 146] on div "Date of Departure * mm / dd / yyyy Cargo Category * General Cargo/Hazardous Mat…" at bounding box center [338, 159] width 309 height 132
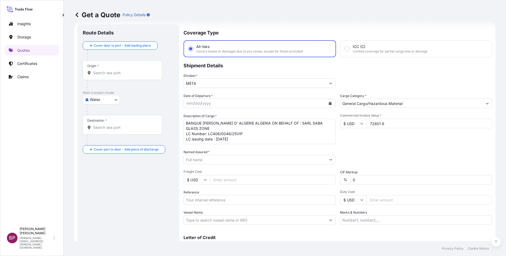
click at [255, 202] on input "Reference" at bounding box center [260, 200] width 152 height 10
paste input "SSLS3156"
type input "SSLS3156"
click at [227, 159] on input "Named Assured *" at bounding box center [255, 160] width 142 height 10
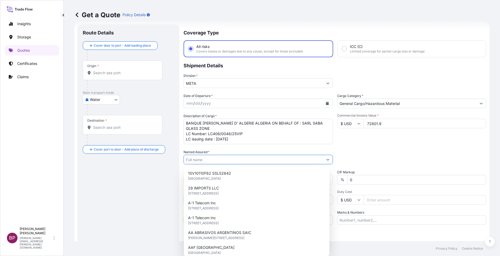
paste input "AL OBEIKAN AGC FOR GLASS L.L.C"
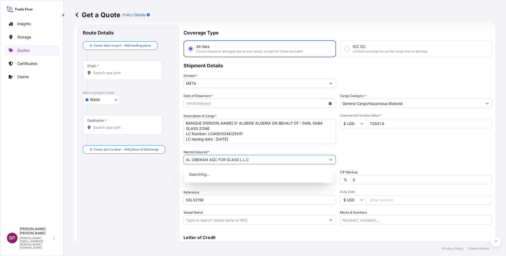
type input "AL OBEIKAN AGC FOR GLASS L.L.C"
click at [329, 105] on icon "Calendar" at bounding box center [330, 103] width 3 height 3
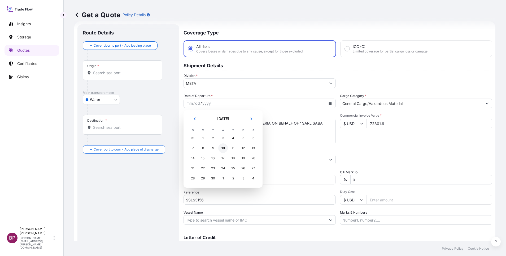
click at [224, 147] on div "10" at bounding box center [223, 148] width 10 height 10
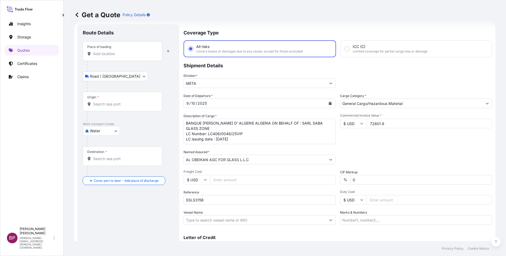
click at [121, 50] on div "Place of loading" at bounding box center [123, 51] width 80 height 20
click at [121, 51] on input "Place of loading" at bounding box center [124, 53] width 63 height 5
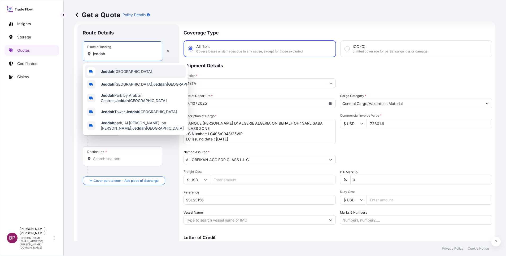
click at [112, 73] on b "Jeddah" at bounding box center [108, 71] width 14 height 5
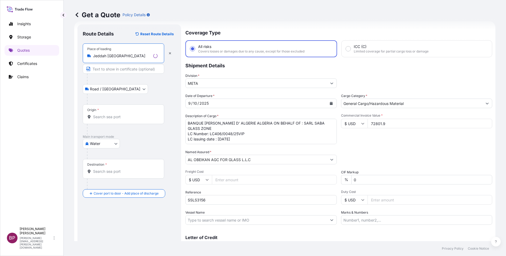
type input "Jeddah [GEOGRAPHIC_DATA]"
click at [112, 118] on input "Origin *" at bounding box center [125, 116] width 64 height 5
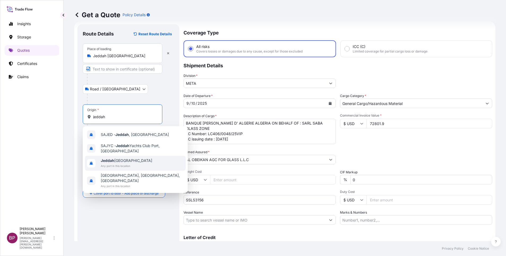
click at [125, 162] on span "Jeddah [GEOGRAPHIC_DATA]" at bounding box center [126, 160] width 51 height 5
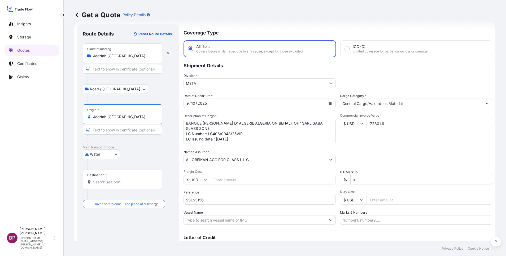
type input "Jeddah [GEOGRAPHIC_DATA]"
click at [119, 184] on input "Destination *" at bounding box center [124, 182] width 63 height 5
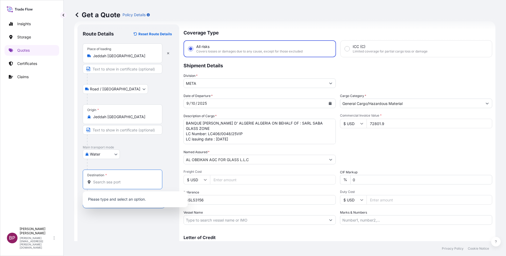
paste input "/SKIKDA"
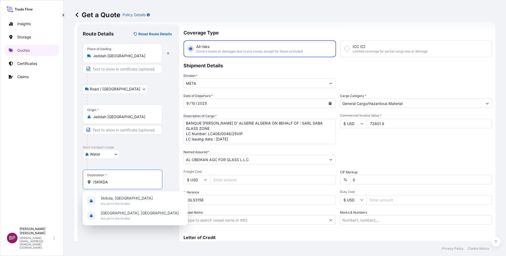
click at [95, 184] on input "/SKIKDA" at bounding box center [124, 182] width 63 height 5
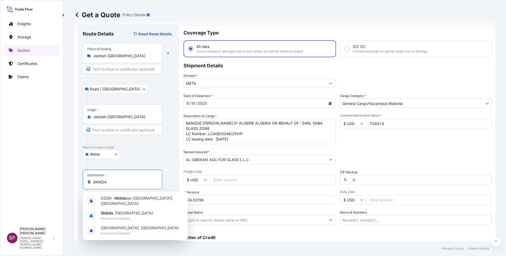
click at [121, 181] on input "SKIKDA" at bounding box center [124, 182] width 63 height 5
click at [126, 216] on span "Any port in this location" at bounding box center [127, 218] width 52 height 5
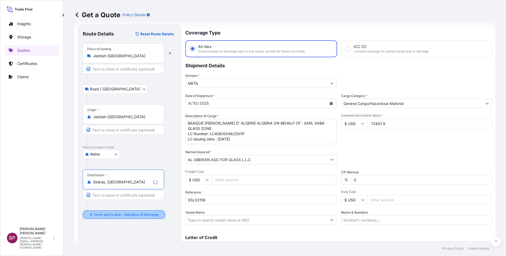
type input "Skikda, Algeria"
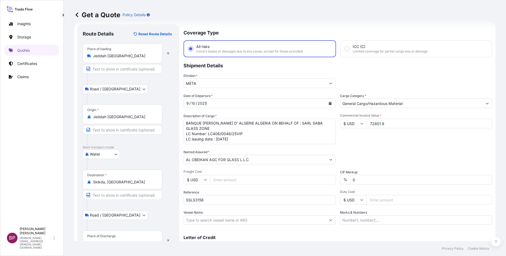
click at [110, 237] on div "Place of Discharge" at bounding box center [101, 236] width 28 height 4
click at [110, 241] on input "Place of Discharge" at bounding box center [124, 243] width 63 height 5
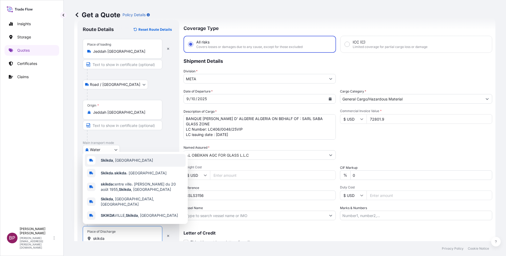
click at [121, 162] on span "Skikda , Algeria" at bounding box center [127, 160] width 52 height 5
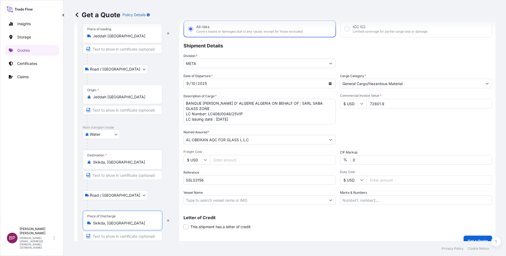
scroll to position [37, 0]
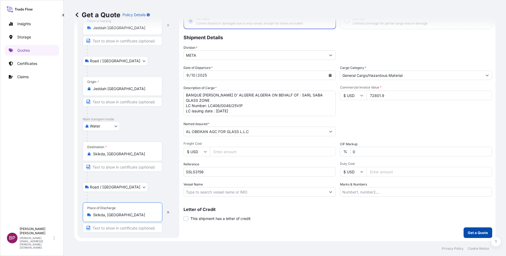
type input "Skikda, Algeria"
click at [477, 231] on p "Get a Quote" at bounding box center [478, 232] width 20 height 5
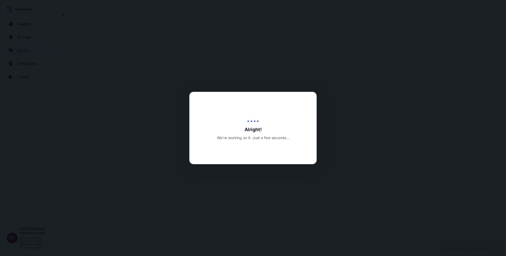
select select "Road / [GEOGRAPHIC_DATA]"
select select "Water"
select select "Road / [GEOGRAPHIC_DATA]"
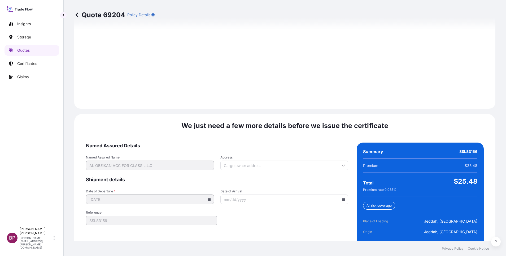
scroll to position [786, 0]
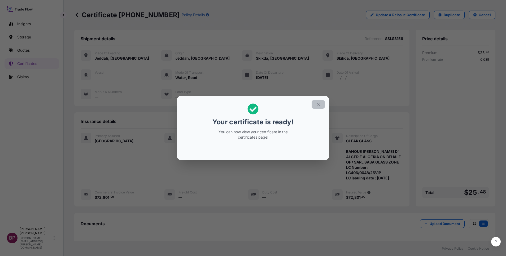
click at [317, 104] on icon "button" at bounding box center [318, 104] width 5 height 5
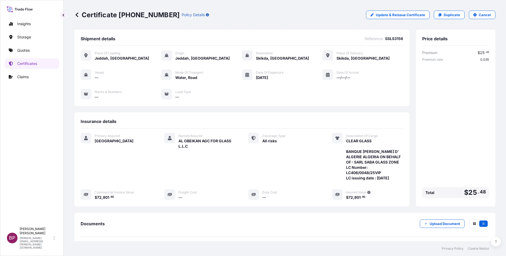
click at [382, 233] on div "Documents Upload Document" at bounding box center [285, 228] width 408 height 18
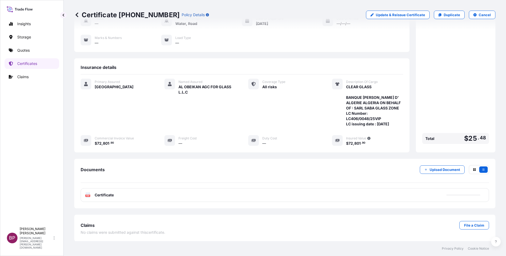
scroll to position [54, 0]
click at [460, 192] on button "Try again." at bounding box center [466, 195] width 30 height 8
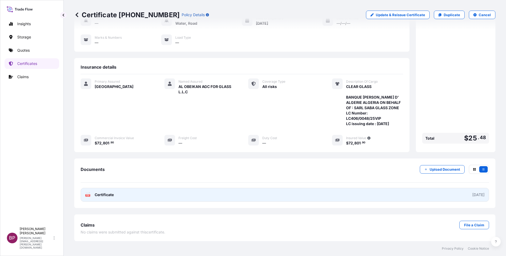
click at [109, 197] on span "Certificate" at bounding box center [104, 194] width 19 height 5
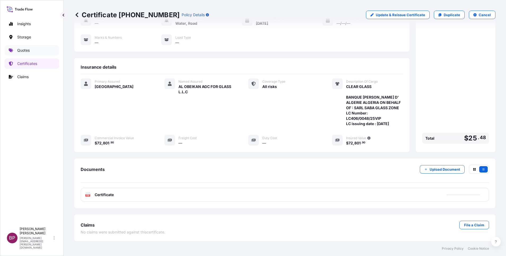
click at [24, 50] on p "Quotes" at bounding box center [23, 50] width 12 height 5
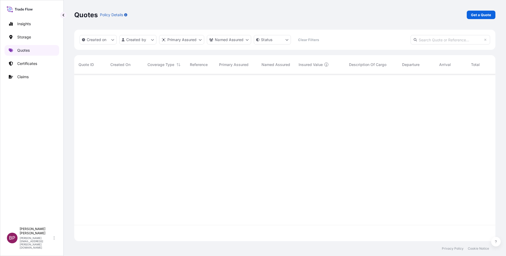
scroll to position [164, 415]
click at [476, 14] on p "Get a Quote" at bounding box center [481, 14] width 20 height 5
select select "Water"
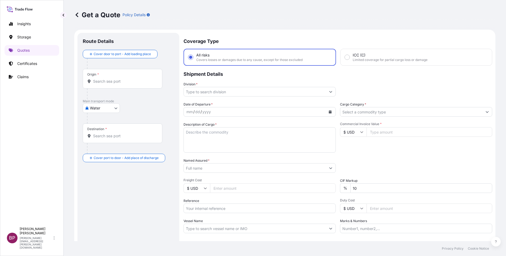
scroll to position [8, 0]
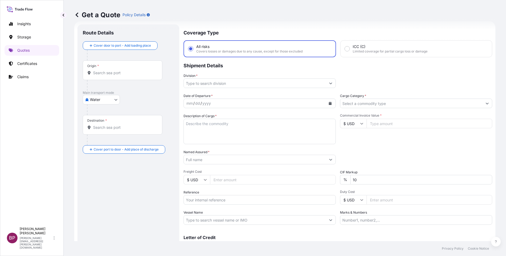
click at [378, 124] on input "Commercial Invoice Value *" at bounding box center [430, 124] width 126 height 10
paste input "32532.76"
type input "32532.76"
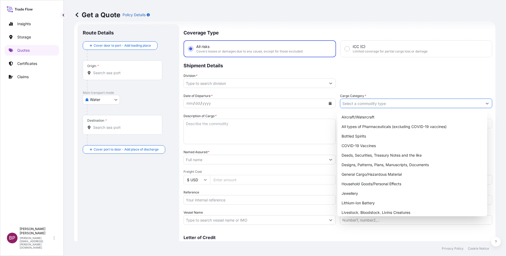
click at [383, 105] on input "Cargo Category *" at bounding box center [411, 104] width 142 height 10
click at [367, 175] on div "General Cargo/Hazardous Material" at bounding box center [412, 175] width 146 height 10
type input "General Cargo/Hazardous Material"
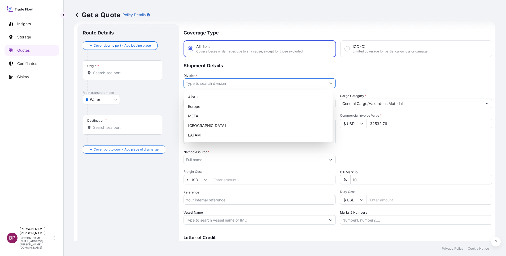
click at [326, 81] on button "Show suggestions" at bounding box center [331, 83] width 10 height 10
click at [229, 117] on div "META" at bounding box center [258, 116] width 145 height 10
type input "META"
click at [223, 199] on input "Reference" at bounding box center [260, 200] width 152 height 10
paste input "SSLS3158"
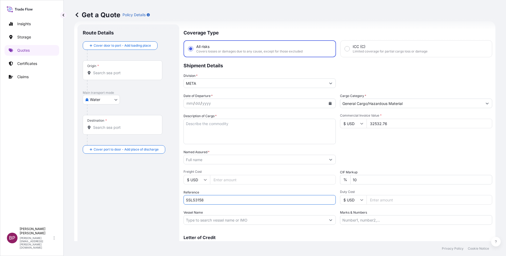
type input "SSLS3158"
click at [226, 159] on input "Named Assured *" at bounding box center [255, 160] width 142 height 10
paste input "OBEIKAN GLASS COMPANY"
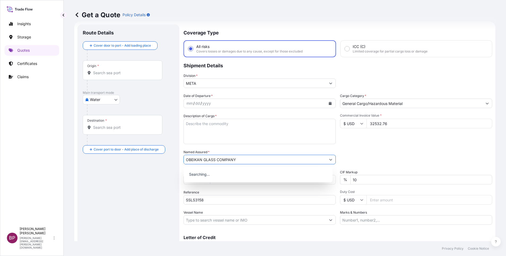
type input "OBEIKAN GLASS COMPANY"
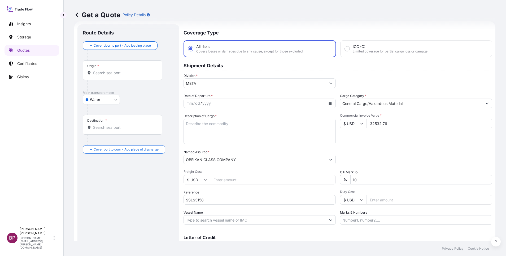
click at [329, 104] on icon "Calendar" at bounding box center [330, 103] width 3 height 3
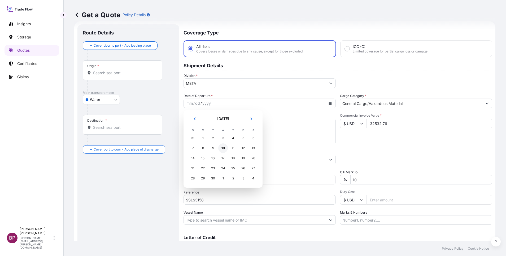
click at [224, 151] on div "10" at bounding box center [223, 148] width 10 height 10
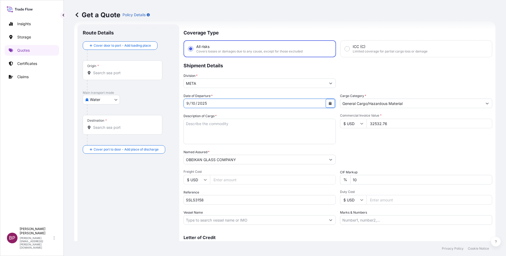
click at [246, 137] on textarea "Description of Cargo *" at bounding box center [260, 131] width 152 height 25
paste textarea "CLEAR GLASS"
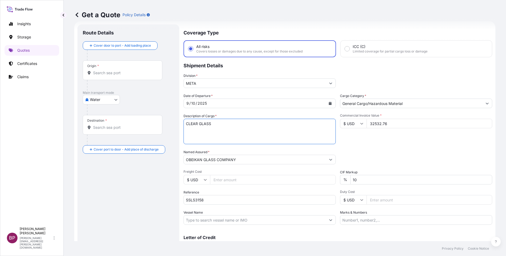
type textarea "CLEAR GLASS"
click at [266, 176] on div "Date of Departure * 9 / 10 / 2025 Cargo Category * General Cargo/Hazardous Mate…" at bounding box center [338, 159] width 309 height 132
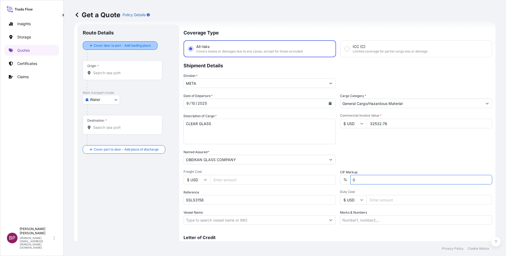
type input "0"
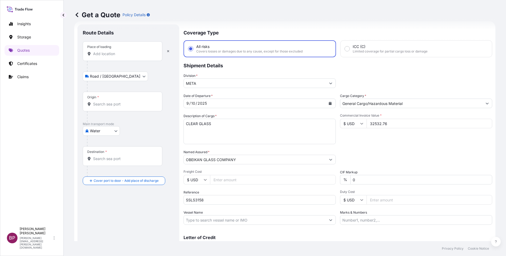
click at [104, 54] on input "Place of loading" at bounding box center [124, 53] width 63 height 5
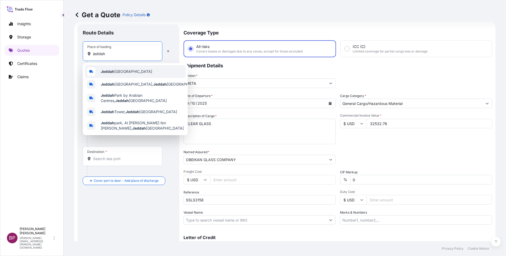
click at [120, 72] on span "Jeddah [GEOGRAPHIC_DATA]" at bounding box center [126, 71] width 51 height 5
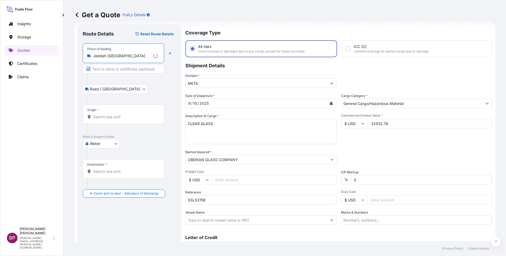
type input "Jeddah [GEOGRAPHIC_DATA]"
click at [114, 117] on input "Origin *" at bounding box center [125, 116] width 64 height 5
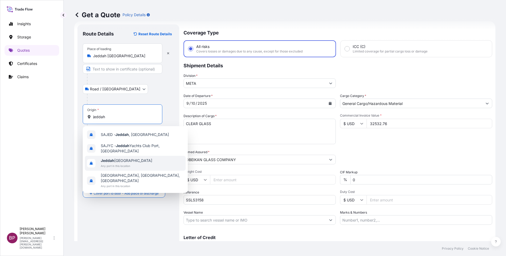
click at [125, 163] on span "Jeddah [GEOGRAPHIC_DATA]" at bounding box center [126, 160] width 51 height 5
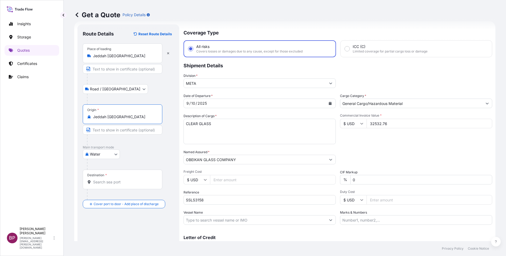
type input "Jeddah [GEOGRAPHIC_DATA]"
click at [118, 184] on input "Destination *" at bounding box center [124, 182] width 63 height 5
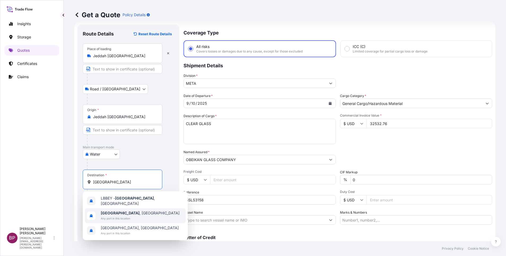
click at [125, 212] on span "Beirut , Lebanon" at bounding box center [140, 213] width 79 height 5
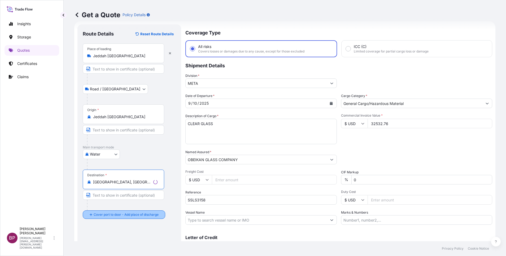
type input "Beirut, Lebanon"
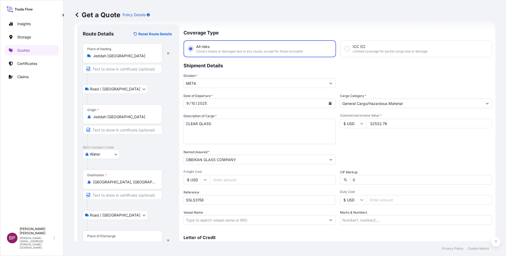
click at [114, 234] on div "Place of Discharge" at bounding box center [101, 236] width 28 height 4
click at [114, 241] on input "Place of Discharge" at bounding box center [124, 243] width 63 height 5
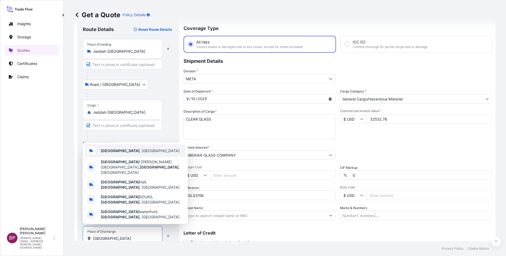
click at [128, 154] on span "Beirut , Lebanon" at bounding box center [140, 150] width 79 height 5
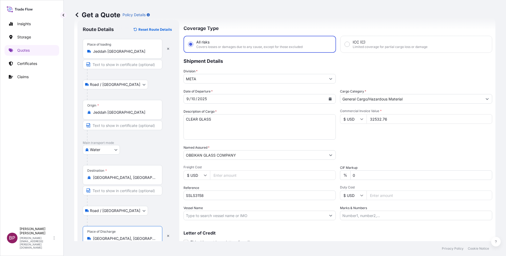
scroll to position [37, 0]
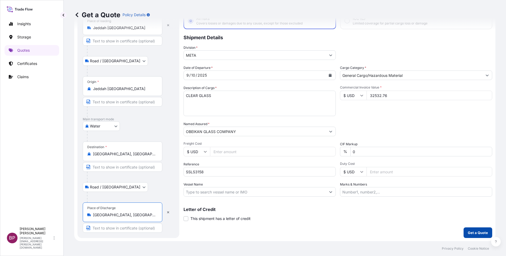
type input "Beirut, Lebanon"
click at [472, 234] on p "Get a Quote" at bounding box center [478, 232] width 20 height 5
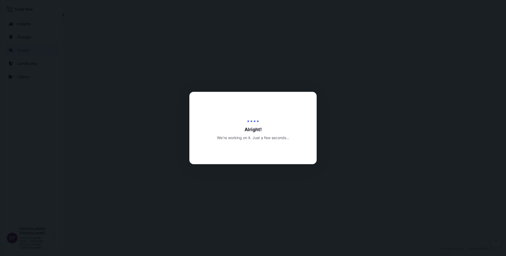
select select "Road / [GEOGRAPHIC_DATA]"
select select "Water"
select select "Road / [GEOGRAPHIC_DATA]"
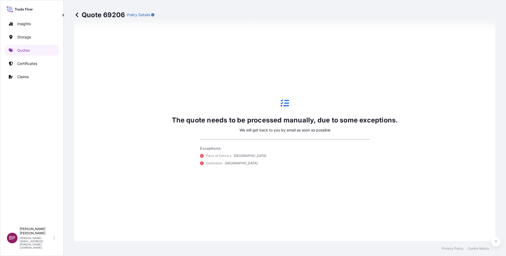
scroll to position [334, 0]
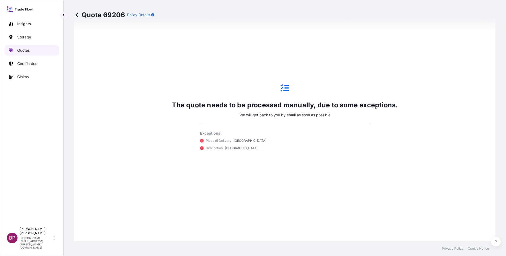
click at [29, 52] on p "Quotes" at bounding box center [23, 50] width 12 height 5
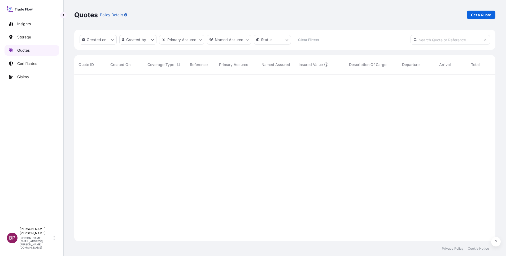
scroll to position [164, 415]
click at [485, 16] on p "Get a Quote" at bounding box center [481, 14] width 20 height 5
select select "Water"
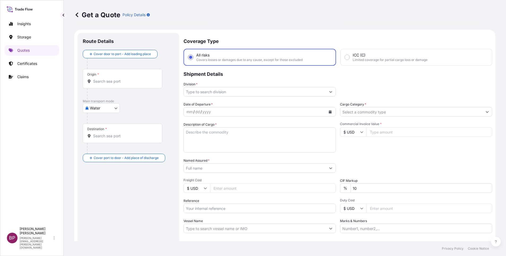
scroll to position [8, 0]
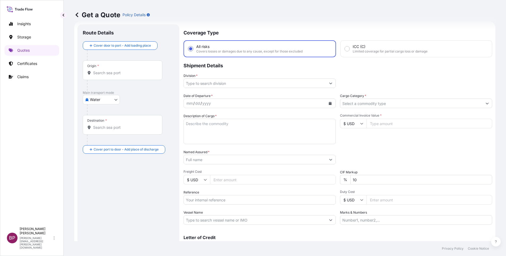
click at [224, 199] on input "Reference" at bounding box center [260, 200] width 152 height 10
paste input "SSLS3161"
type input "SSLS3161"
click at [218, 161] on input "Named Assured *" at bounding box center [255, 160] width 142 height 10
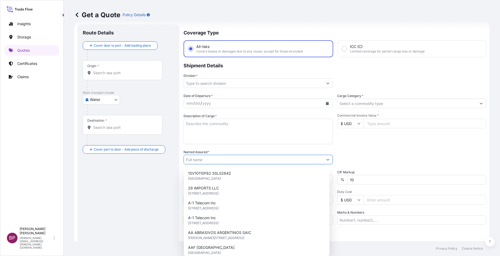
paste input "JAC RIJK AL RUSHAID CONTRACTING & SERVICES CO. LTD"
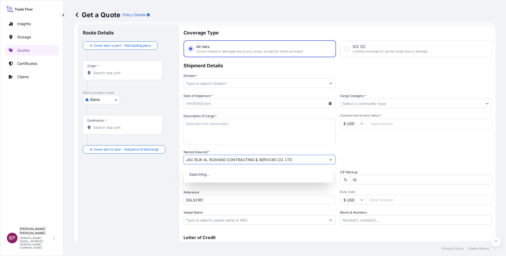
type input "JAC RIJK AL RUSHAID CONTRACTING & SERVICES CO. LTD"
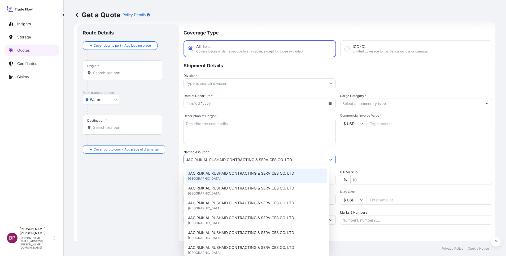
click at [236, 136] on textarea "Description of Cargo *" at bounding box center [260, 131] width 152 height 25
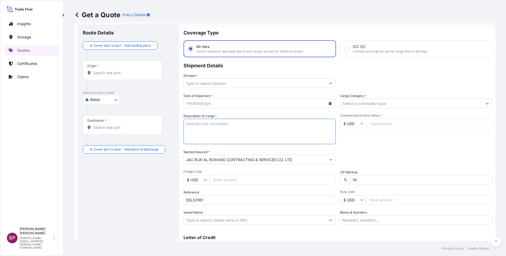
paste textarea "SPRAY VALVE, HYDRAULIC OPERATED, 10" RISER & BERKELEY BALANCE GASKET"
type textarea "SPRAY VALVE, HYDRAULIC OPERATED, 10" RISER & BERKELEY BALANCE GASKET"
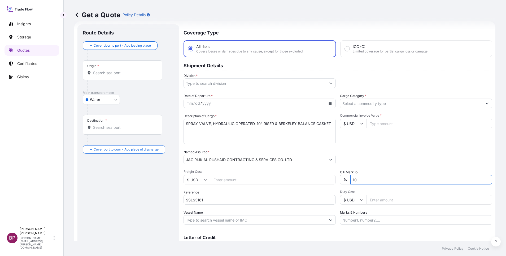
drag, startPoint x: 367, startPoint y: 181, endPoint x: 312, endPoint y: 182, distance: 54.9
click at [315, 182] on div "Date of Departure * mm / dd / yyyy Cargo Category * Description of Cargo * SPRA…" at bounding box center [338, 159] width 309 height 132
type input "0"
click at [377, 126] on input "Commercial Invoice Value *" at bounding box center [430, 124] width 126 height 10
paste input "2236.36"
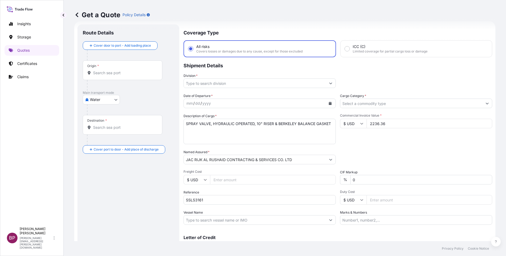
type input "2236.36"
click at [427, 107] on input "Cargo Category *" at bounding box center [411, 104] width 142 height 10
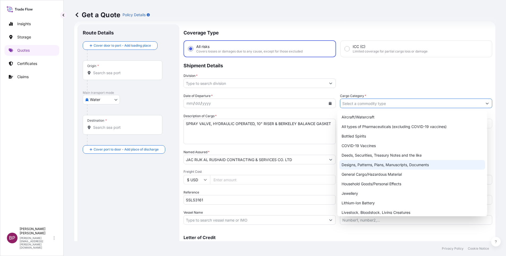
click at [367, 164] on div "Designs, Patterns, Plans, Manuscripts, Documents" at bounding box center [412, 165] width 146 height 10
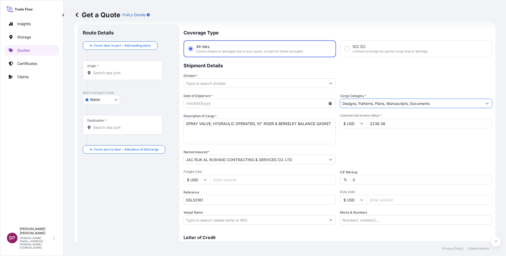
click at [482, 106] on button "Show suggestions" at bounding box center [487, 104] width 10 height 10
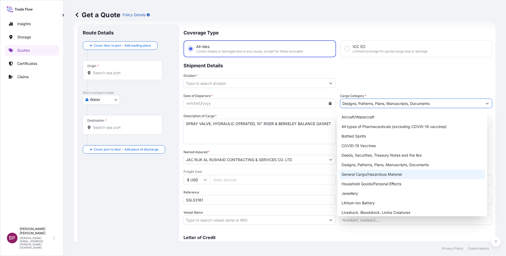
click at [373, 175] on div "General Cargo/Hazardous Material" at bounding box center [412, 175] width 146 height 10
type input "General Cargo/Hazardous Material"
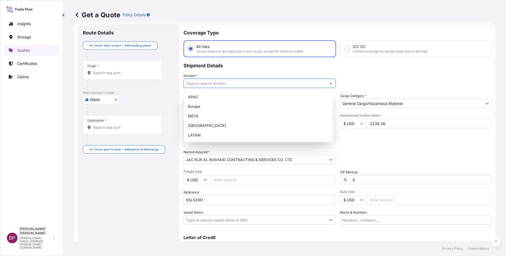
click at [326, 85] on button "Show suggestions" at bounding box center [331, 83] width 10 height 10
click at [241, 119] on div "META" at bounding box center [258, 116] width 145 height 10
type input "META"
click at [225, 200] on input "SSLS3161" at bounding box center [260, 200] width 152 height 10
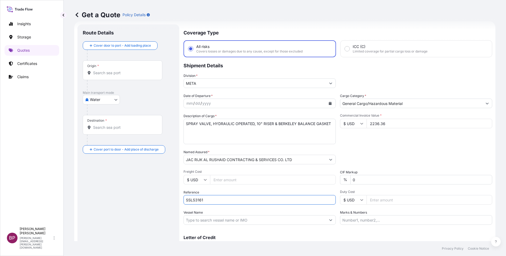
paste input "AWB: 2703255354"
type input "SSLS3161 AWB: 2703255354"
click at [327, 105] on button "Calendar" at bounding box center [330, 103] width 8 height 8
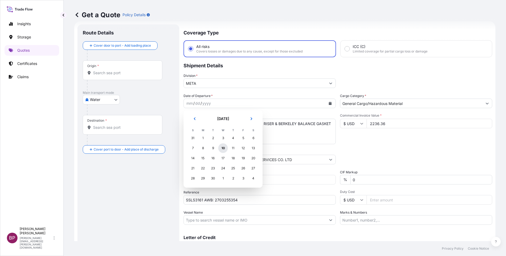
click at [223, 150] on div "10" at bounding box center [223, 148] width 10 height 10
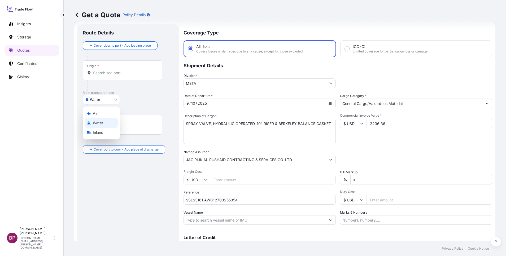
click at [114, 100] on body "Insights Storage Quotes Certificates Claims BP Bobby Paul Kurian bobby.paul@psa…" at bounding box center [253, 128] width 506 height 256
click at [103, 111] on div "Air" at bounding box center [101, 114] width 33 height 10
select select "Air"
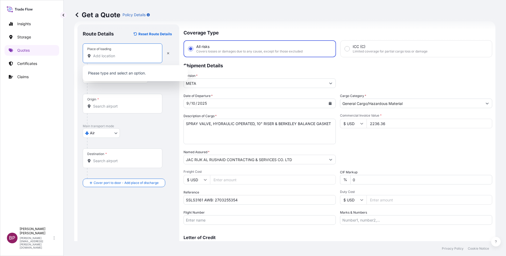
click at [111, 55] on input "Place of loading" at bounding box center [124, 55] width 63 height 5
paste input "BFI"
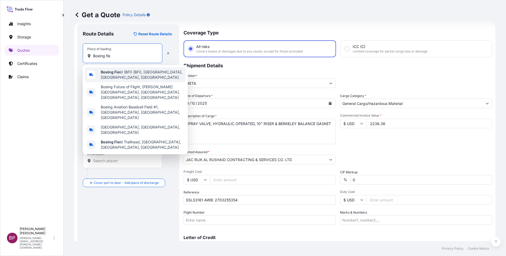
click at [155, 76] on span "Boeing Fie ld (BFI) (BFI), Perimeter Road South, Seattle, WA, USA" at bounding box center [142, 74] width 83 height 11
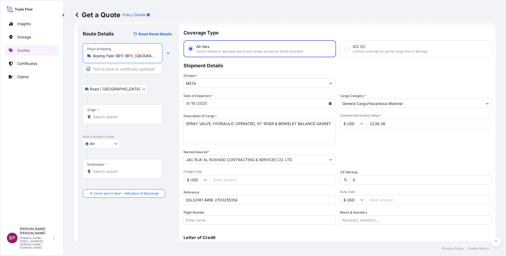
type input "Boeing Field (BFI) (BFI), Perimeter Road South, Seattle, WA, USA"
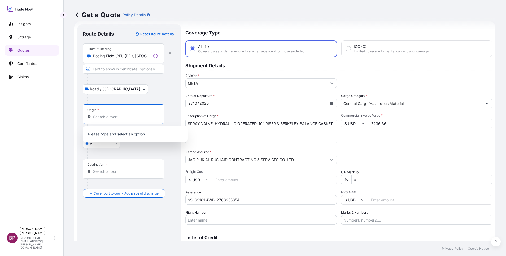
drag, startPoint x: 116, startPoint y: 118, endPoint x: 119, endPoint y: 117, distance: 3.2
click at [116, 118] on input "Origin *" at bounding box center [125, 116] width 64 height 5
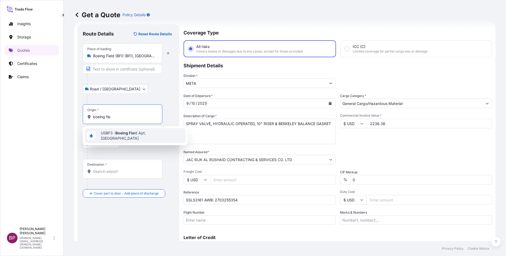
click at [141, 136] on span "USBF3 - Boeing Fie ld Apt, United States" at bounding box center [142, 135] width 83 height 11
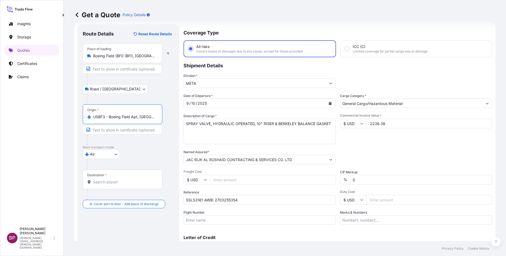
type input "USBF3 - Boeing Field Apt, United States"
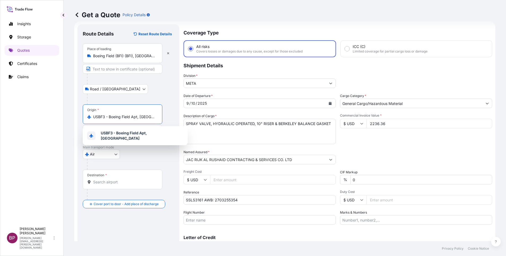
click at [128, 180] on input "Destination *" at bounding box center [124, 182] width 63 height 5
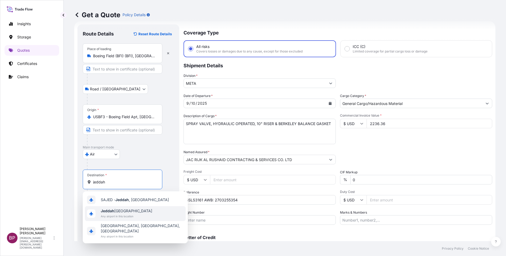
click at [132, 212] on span "Jeddah [GEOGRAPHIC_DATA]" at bounding box center [126, 210] width 51 height 5
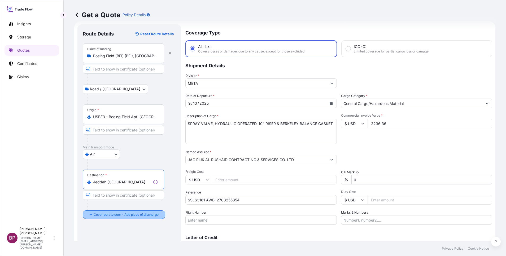
type input "Jeddah [GEOGRAPHIC_DATA]"
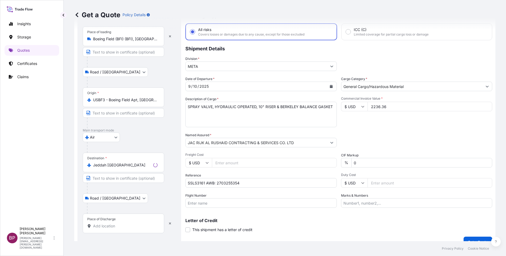
scroll to position [35, 0]
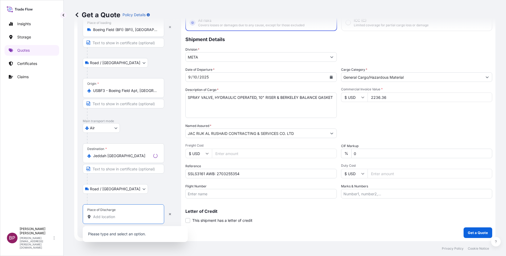
click at [118, 219] on input "Place of Discharge" at bounding box center [125, 216] width 64 height 5
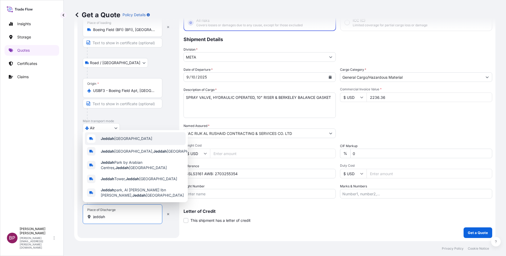
click at [142, 136] on div "Jeddah [GEOGRAPHIC_DATA]" at bounding box center [135, 138] width 101 height 13
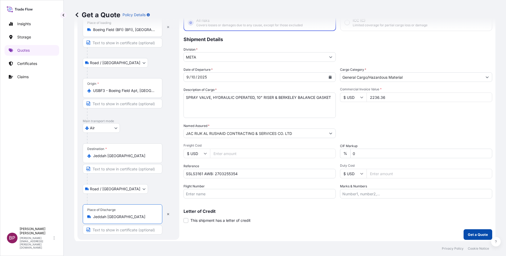
type input "Jeddah [GEOGRAPHIC_DATA]"
click at [474, 234] on p "Get a Quote" at bounding box center [478, 234] width 20 height 5
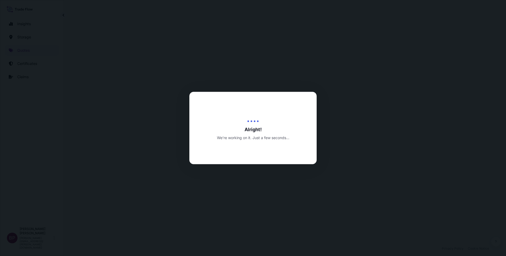
select select "Road / [GEOGRAPHIC_DATA]"
select select "Air"
select select "Road / [GEOGRAPHIC_DATA]"
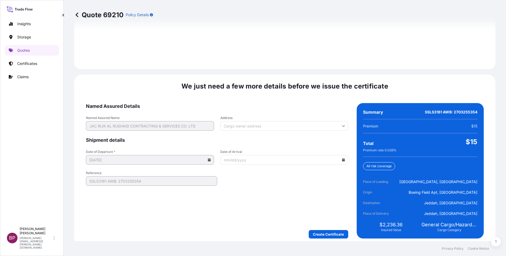
scroll to position [786, 0]
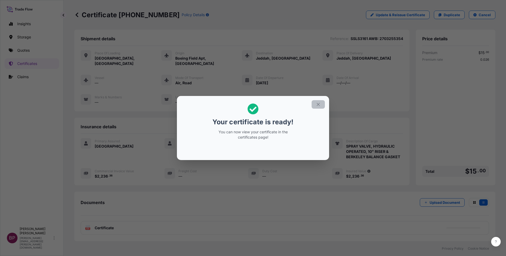
click at [320, 105] on icon "button" at bounding box center [318, 104] width 5 height 5
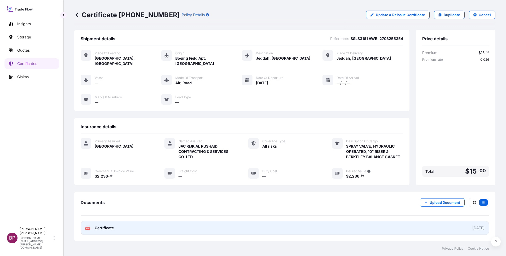
click at [107, 225] on span "Certificate" at bounding box center [104, 227] width 19 height 5
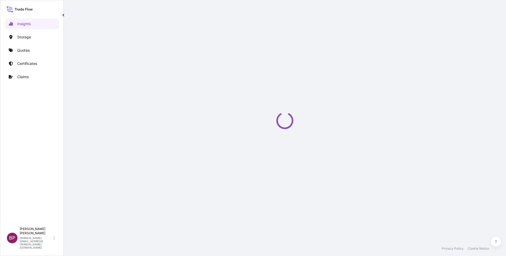
select select "2025"
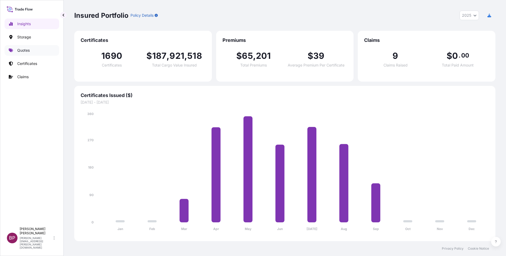
click at [29, 51] on p "Quotes" at bounding box center [23, 50] width 12 height 5
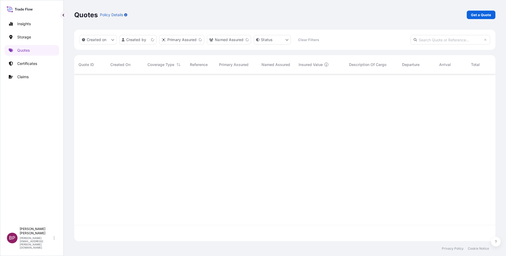
scroll to position [164, 415]
click at [479, 15] on p "Get a Quote" at bounding box center [481, 14] width 20 height 5
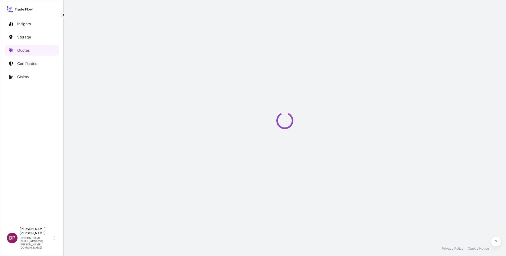
scroll to position [8, 0]
select select "Water"
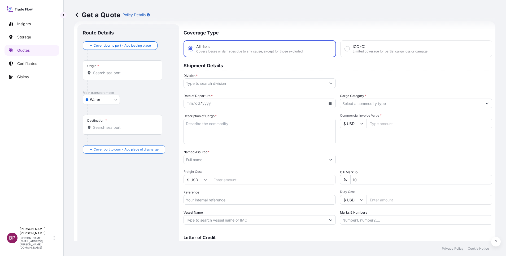
click at [237, 159] on input "Named Assured *" at bounding box center [255, 160] width 142 height 10
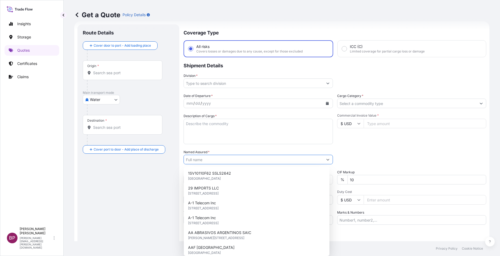
paste input "AL JAZEERA FACTORY FOR PAINTS CO"
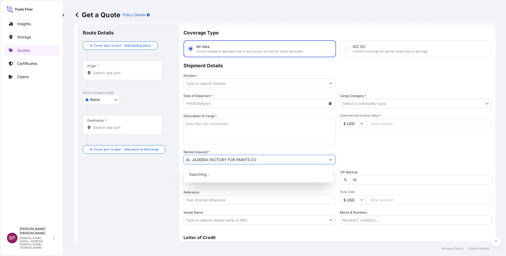
type input "AL JAZEERA FACTORY FOR PAINTS CO"
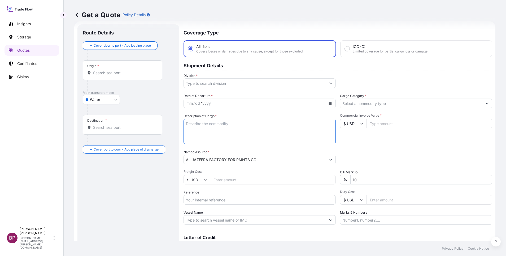
click at [234, 133] on textarea "Description of Cargo *" at bounding box center [260, 131] width 152 height 25
paste textarea "Paint products (NON-DG)"
type textarea "Paint products (NON-DG)"
click at [357, 126] on input "$ USD" at bounding box center [353, 124] width 27 height 10
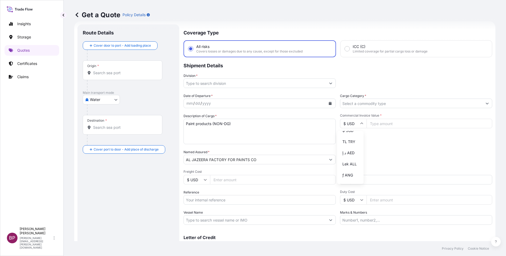
scroll to position [232, 0]
drag, startPoint x: 352, startPoint y: 146, endPoint x: 380, endPoint y: 133, distance: 31.1
click at [352, 78] on div "﷼ SAR" at bounding box center [350, 73] width 22 height 10
type input "﷼ SAR"
click at [389, 123] on input "Commercial Invoice Value *" at bounding box center [430, 124] width 126 height 10
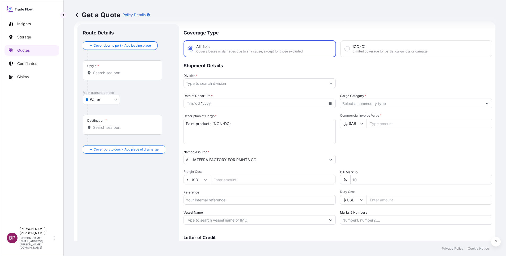
paste input "159307.25"
type input "159307.25"
drag, startPoint x: 367, startPoint y: 179, endPoint x: 164, endPoint y: 172, distance: 203.3
click at [194, 178] on div "Date of Departure * mm / dd / yyyy Cargo Category * Description of Cargo * Pain…" at bounding box center [338, 159] width 309 height 132
type input "0"
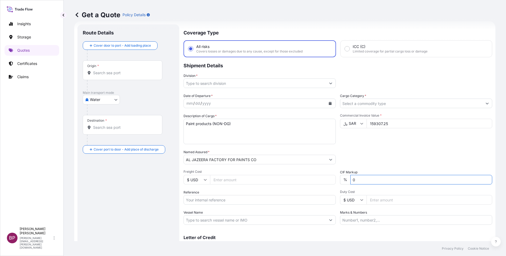
click at [374, 103] on input "Cargo Category *" at bounding box center [411, 104] width 142 height 10
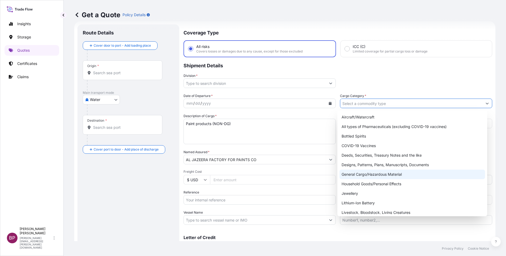
click at [377, 174] on div "General Cargo/Hazardous Material" at bounding box center [412, 175] width 146 height 10
type input "General Cargo/Hazardous Material"
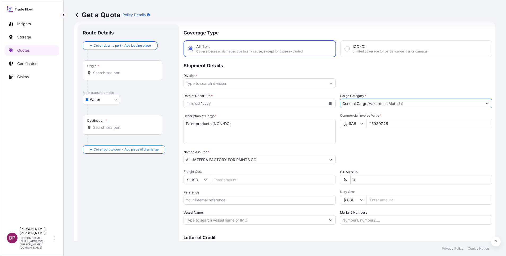
click at [329, 85] on icon "Show suggestions" at bounding box center [330, 83] width 3 height 3
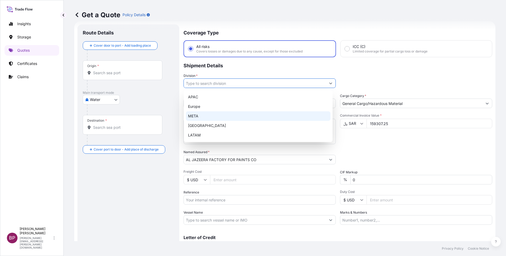
click at [215, 116] on div "META" at bounding box center [258, 116] width 145 height 10
type input "META"
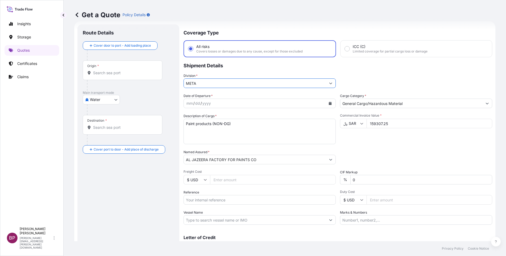
click at [329, 104] on icon "Calendar" at bounding box center [330, 103] width 3 height 3
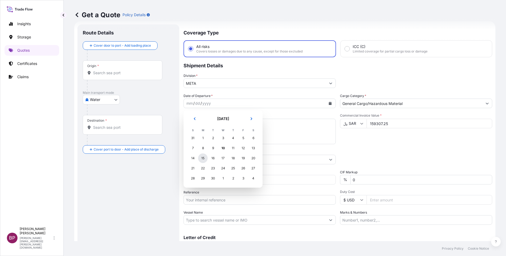
click at [204, 158] on div "15" at bounding box center [203, 159] width 10 height 10
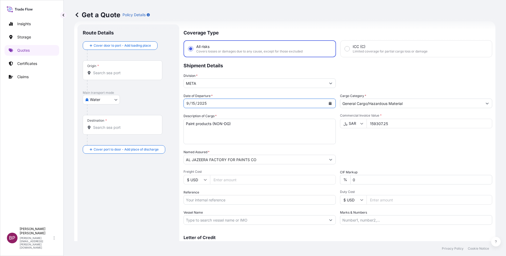
click at [225, 202] on input "Reference" at bounding box center [260, 200] width 152 height 10
paste input "109F002167"
type input "109F002167"
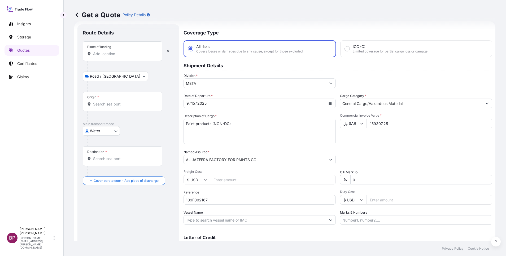
click at [119, 58] on div "Place of loading" at bounding box center [123, 51] width 80 height 20
click at [119, 56] on input "Place of loading" at bounding box center [124, 53] width 63 height 5
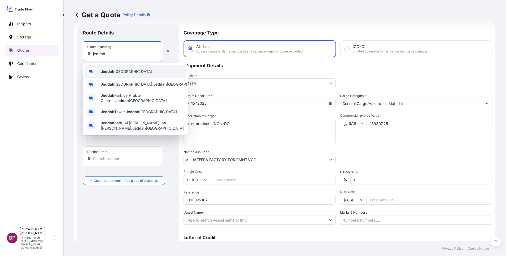
click at [124, 74] on span "Jeddah [GEOGRAPHIC_DATA]" at bounding box center [126, 71] width 51 height 5
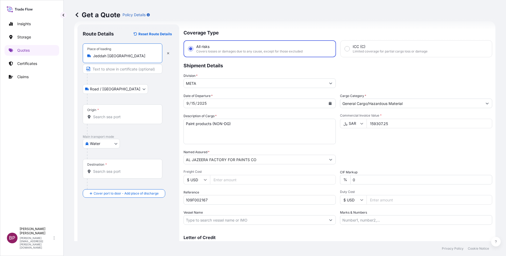
type input "Jeddah [GEOGRAPHIC_DATA]"
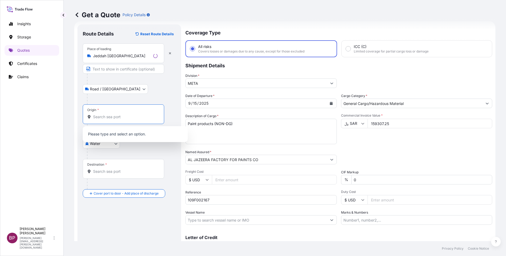
click at [118, 117] on input "Origin *" at bounding box center [125, 116] width 64 height 5
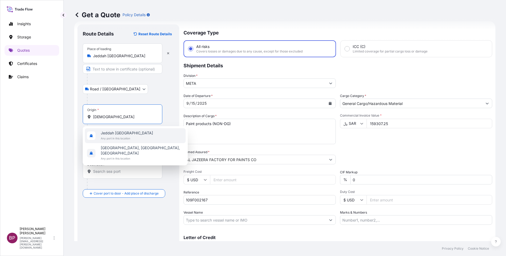
click at [139, 134] on div "Jeddah Saudi Arabia Any port in this location" at bounding box center [135, 135] width 101 height 15
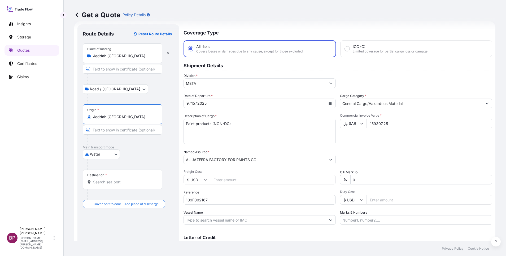
type input "Jeddah [GEOGRAPHIC_DATA]"
click at [118, 184] on input "Destination *" at bounding box center [124, 182] width 63 height 5
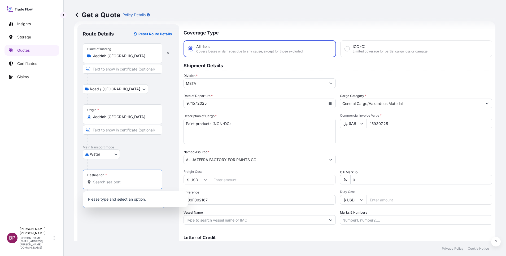
paste input "SOKHNA"
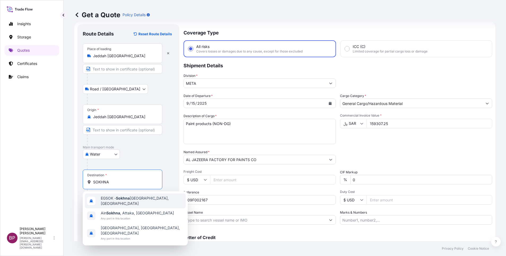
click at [137, 202] on span "EGSOK - Sokhna Port, Egypt" at bounding box center [142, 201] width 83 height 11
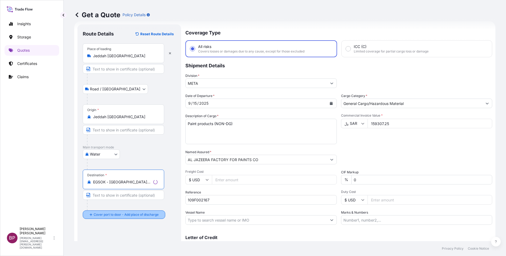
type input "EGSOK - Sokhna Port, Egypt"
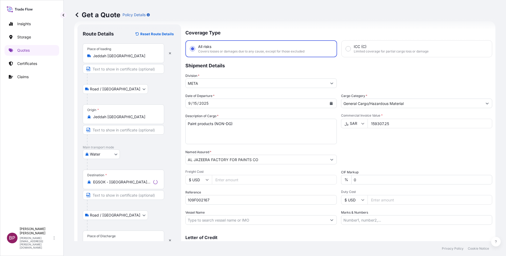
click at [114, 237] on div "Place of Discharge" at bounding box center [101, 236] width 28 height 4
click at [114, 241] on input "Place of Discharge" at bounding box center [125, 243] width 64 height 5
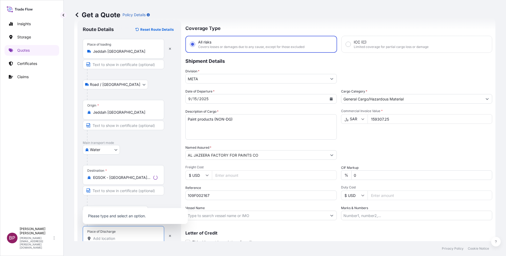
paste input "SOKHNA"
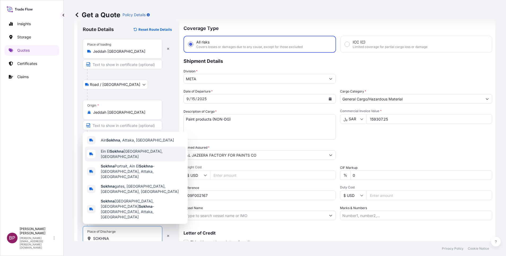
click at [140, 159] on span "Ein El Sokhna Port, Egypt" at bounding box center [142, 154] width 83 height 11
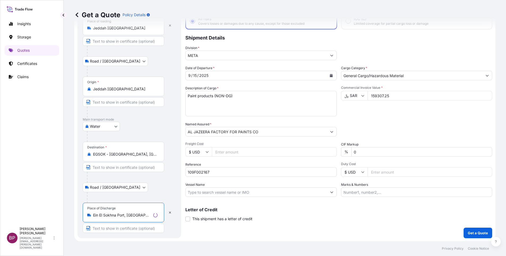
scroll to position [37, 0]
type input "Ein El Sokhna Port, Egypt"
click at [472, 234] on p "Get a Quote" at bounding box center [478, 232] width 20 height 5
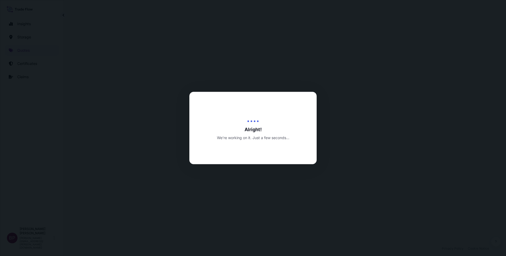
select select "Road / [GEOGRAPHIC_DATA]"
select select "Water"
select select "Road / [GEOGRAPHIC_DATA]"
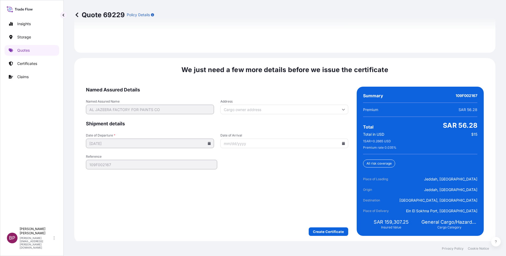
scroll to position [814, 0]
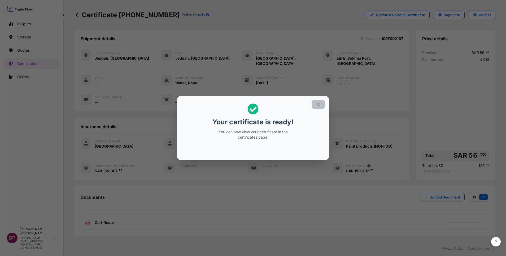
click at [320, 106] on icon "button" at bounding box center [318, 104] width 5 height 5
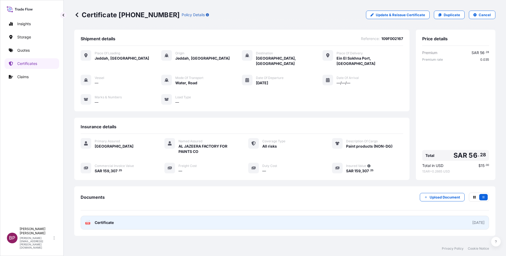
click at [110, 220] on span "Certificate" at bounding box center [104, 222] width 19 height 5
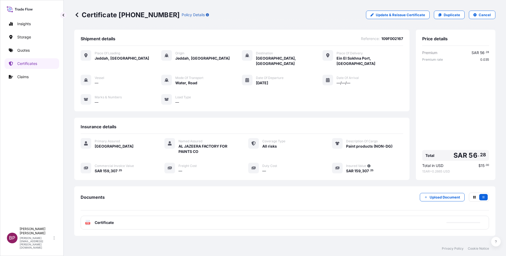
scroll to position [23, 0]
